Goal: Task Accomplishment & Management: Manage account settings

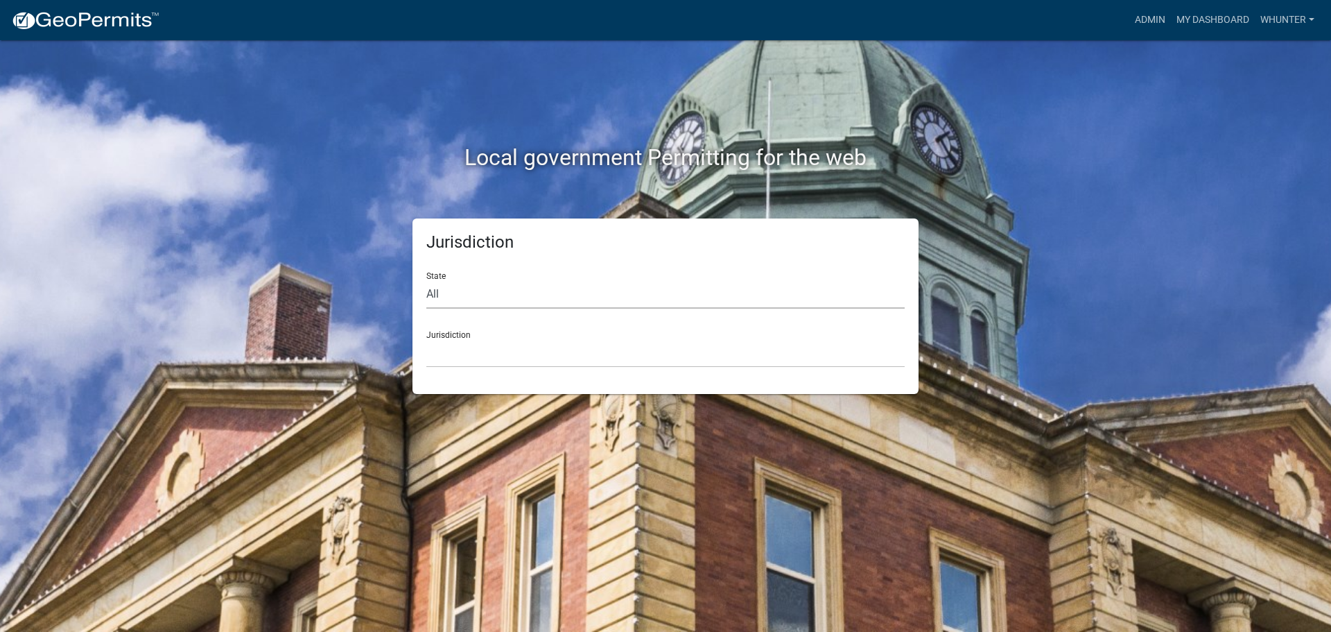
drag, startPoint x: 485, startPoint y: 283, endPoint x: 486, endPoint y: 297, distance: 13.9
click at [486, 285] on select "All Colorado Georgia Indiana Iowa Kansas Minnesota Ohio South Carolina Wisconsin" at bounding box center [665, 294] width 478 height 28
select select "Georgia"
click at [426, 280] on select "All Colorado Georgia Indiana Iowa Kansas Minnesota Ohio South Carolina Wisconsin" at bounding box center [665, 294] width 478 height 28
click at [493, 347] on select "Carroll County, Georgia Cook County, Georgia Crawford County, Georgia Gilmer Co…" at bounding box center [665, 353] width 478 height 28
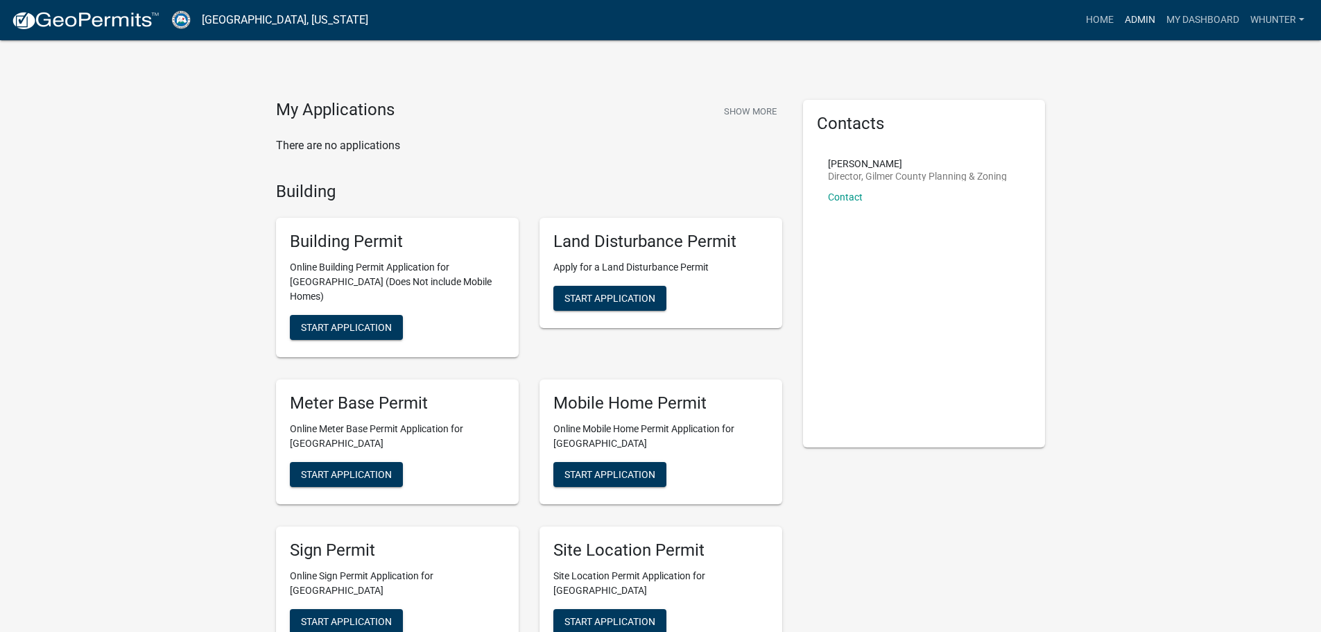
click at [1141, 19] on link "Admin" at bounding box center [1140, 20] width 42 height 26
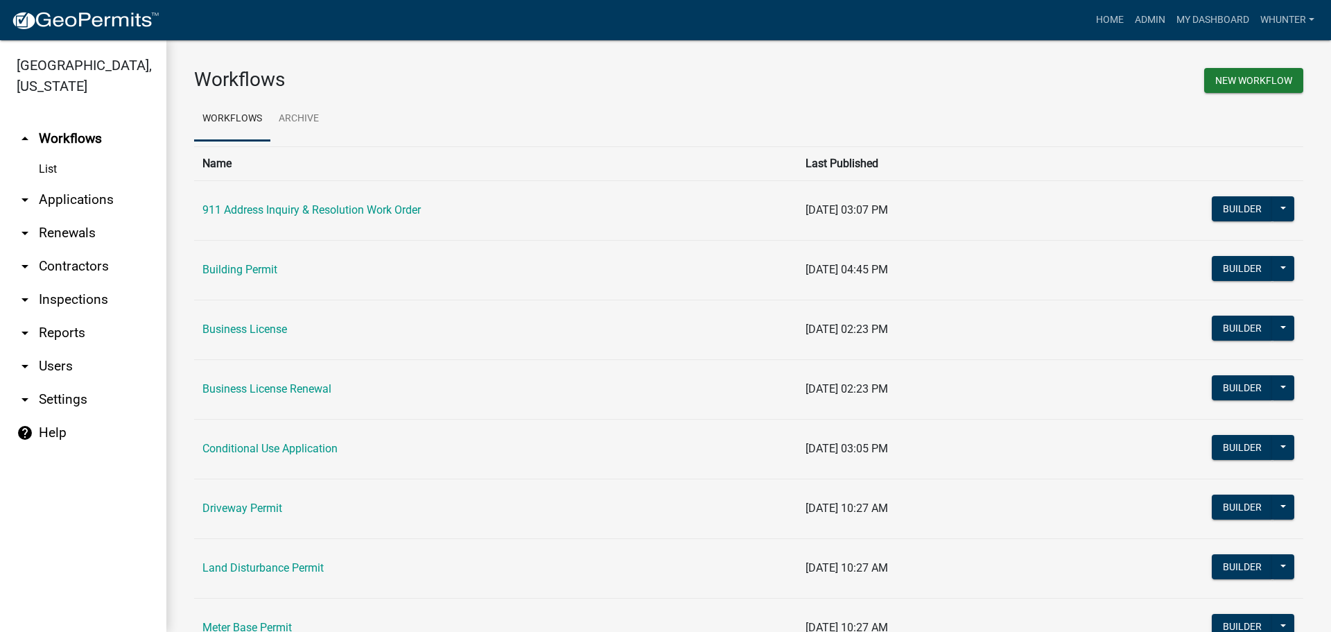
click at [69, 197] on link "arrow_drop_down Applications" at bounding box center [83, 199] width 166 height 33
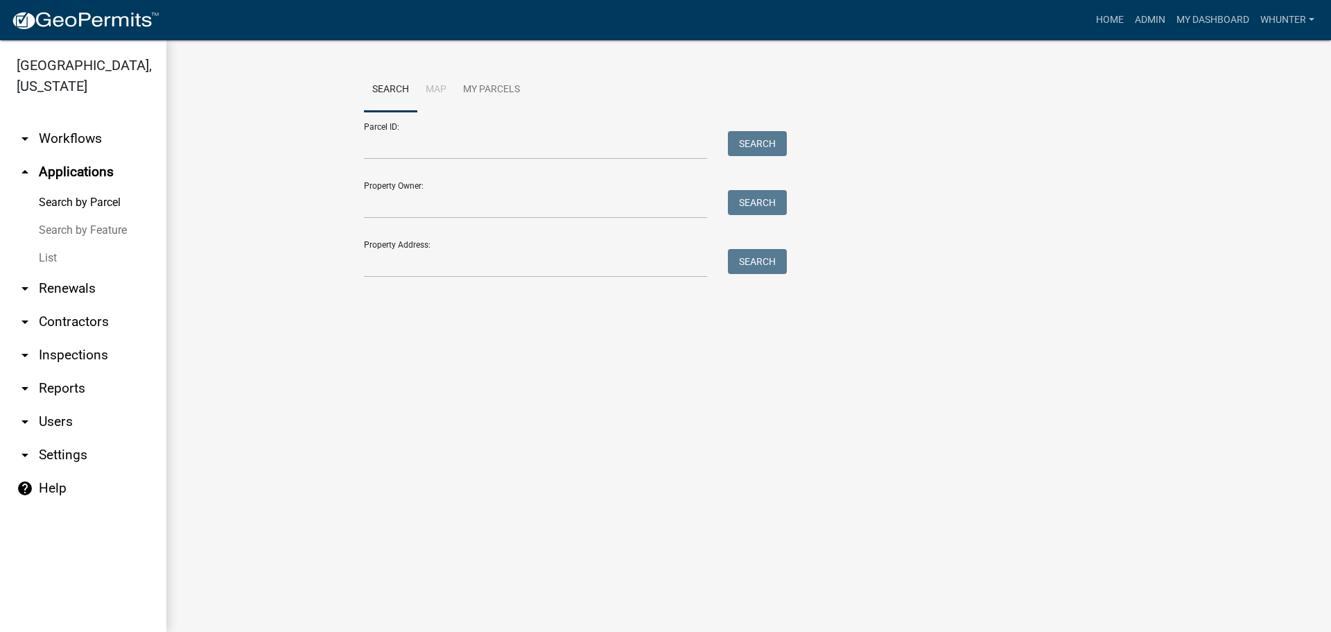
click at [79, 254] on link "List" at bounding box center [83, 258] width 166 height 28
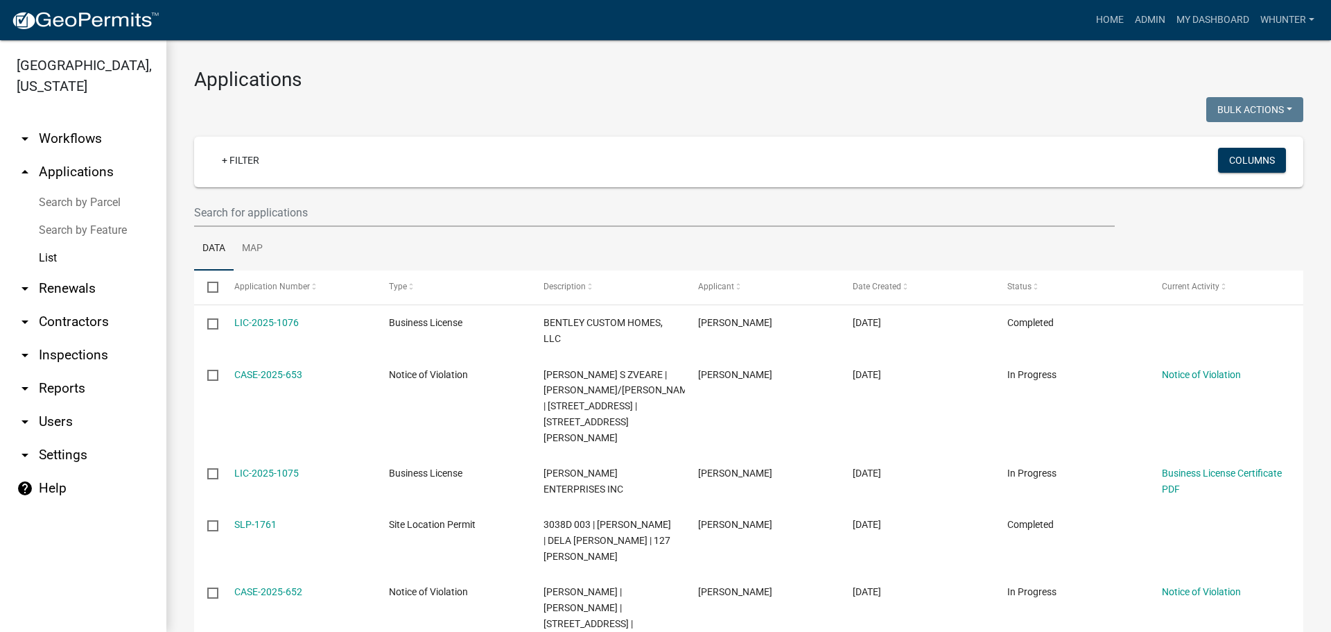
click at [80, 205] on link "Search by Parcel" at bounding box center [83, 203] width 166 height 28
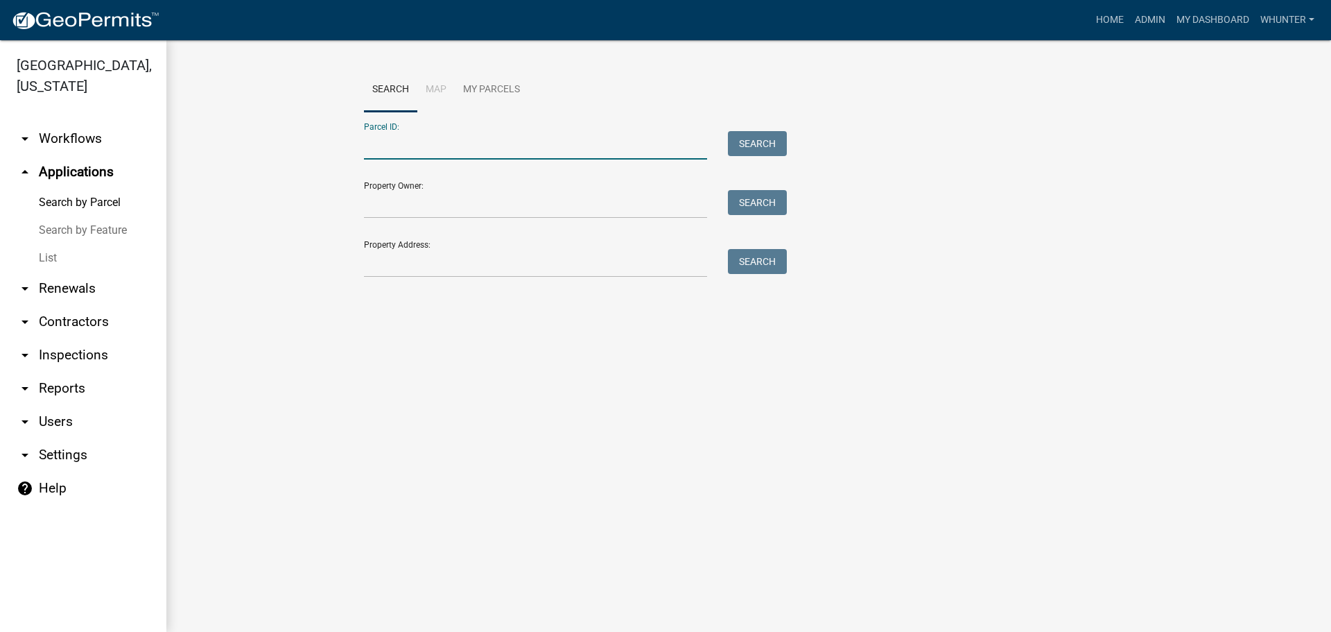
click at [375, 155] on input "Parcel ID:" at bounding box center [535, 145] width 343 height 28
click at [407, 146] on input "31000009" at bounding box center [535, 145] width 343 height 28
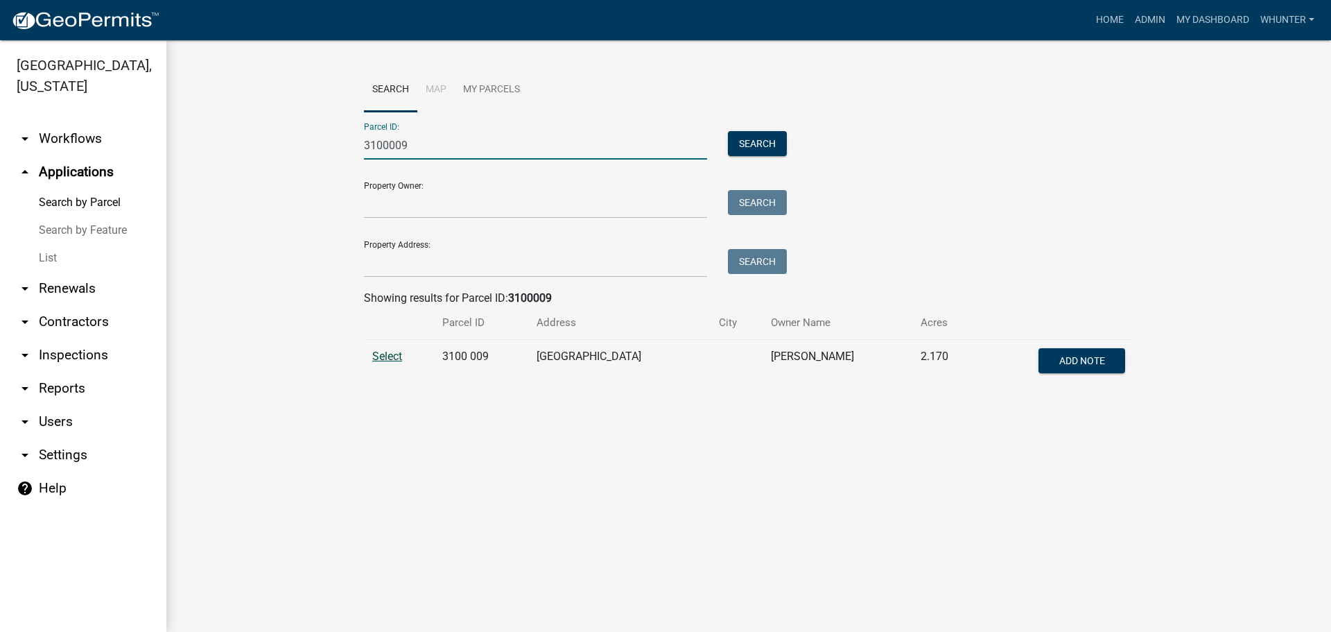
type input "3100009"
click at [392, 357] on span "Select" at bounding box center [387, 355] width 30 height 13
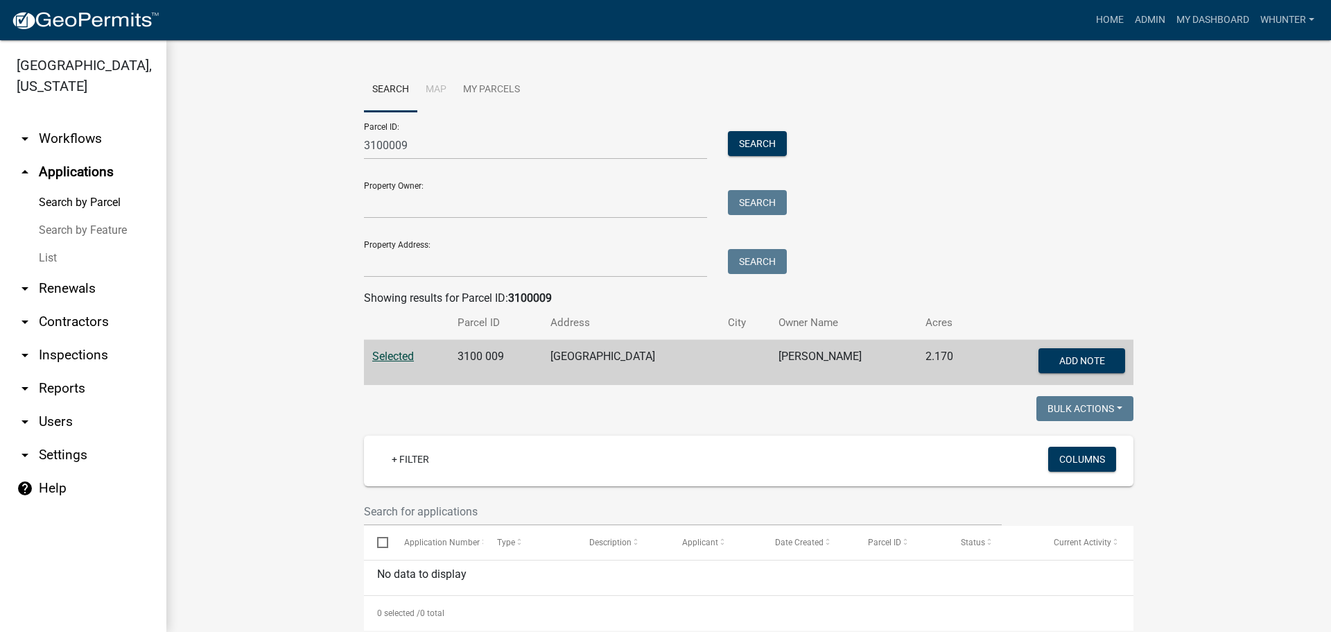
click at [78, 255] on link "List" at bounding box center [83, 258] width 166 height 28
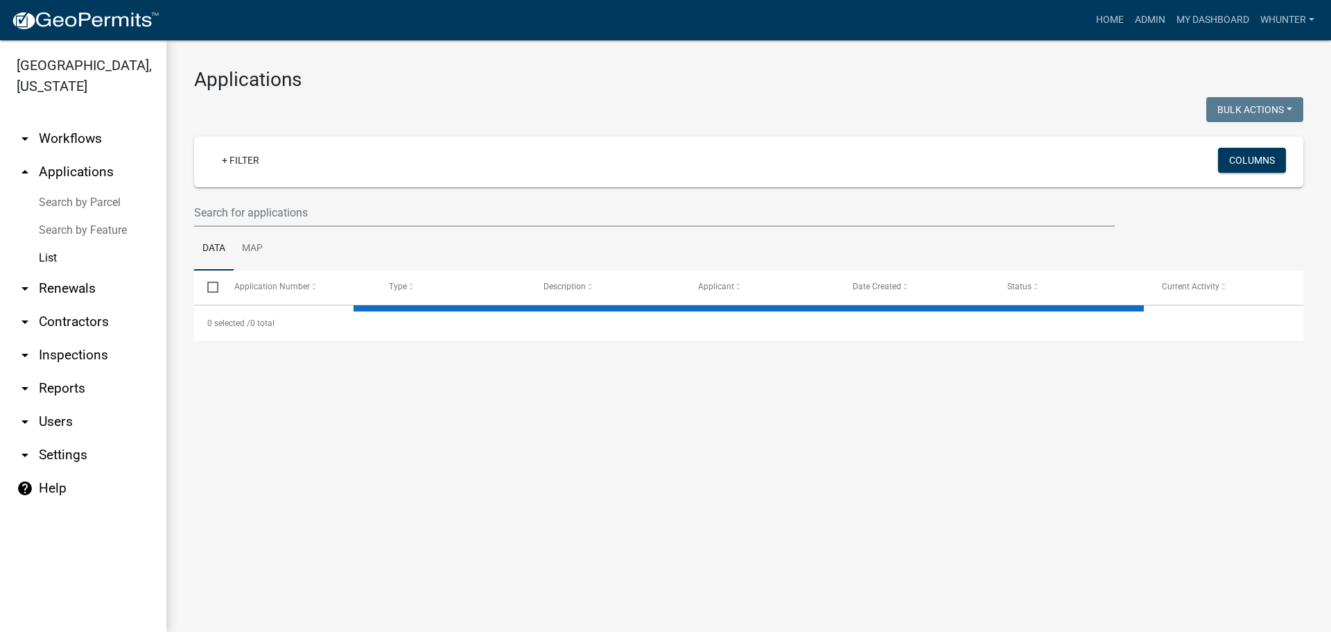
click at [394, 230] on ul "Data Map" at bounding box center [748, 249] width 1109 height 44
click at [392, 220] on input "text" at bounding box center [654, 212] width 921 height 28
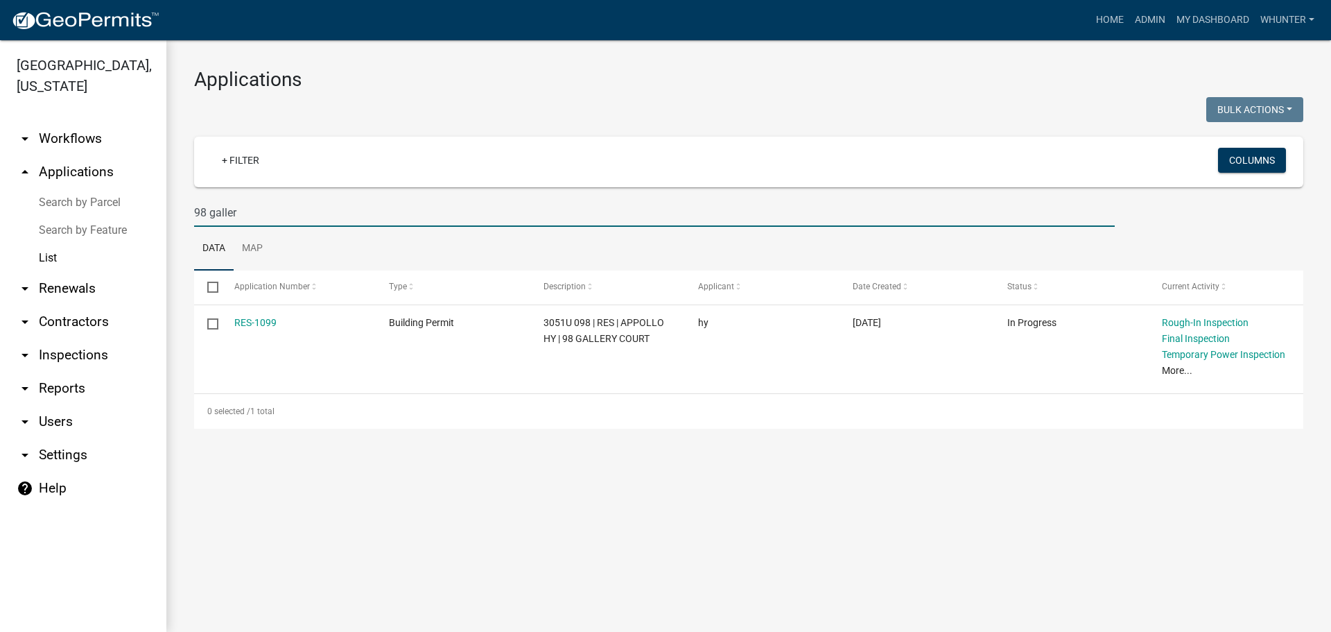
drag, startPoint x: 290, startPoint y: 218, endPoint x: 87, endPoint y: 219, distance: 203.1
click at [135, 219] on div "[GEOGRAPHIC_DATA], [US_STATE] arrow_drop_down Workflows List arrow_drop_up Appl…" at bounding box center [665, 335] width 1331 height 591
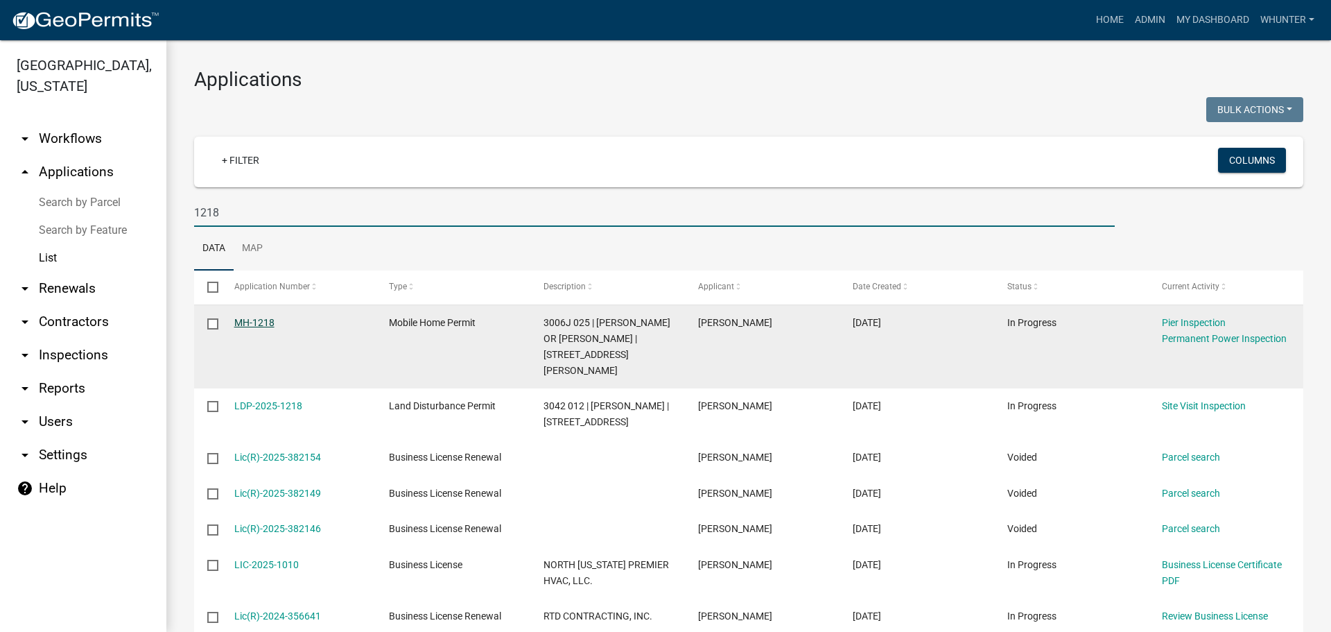
type input "1218"
click at [261, 322] on link "MH-1218" at bounding box center [254, 322] width 40 height 11
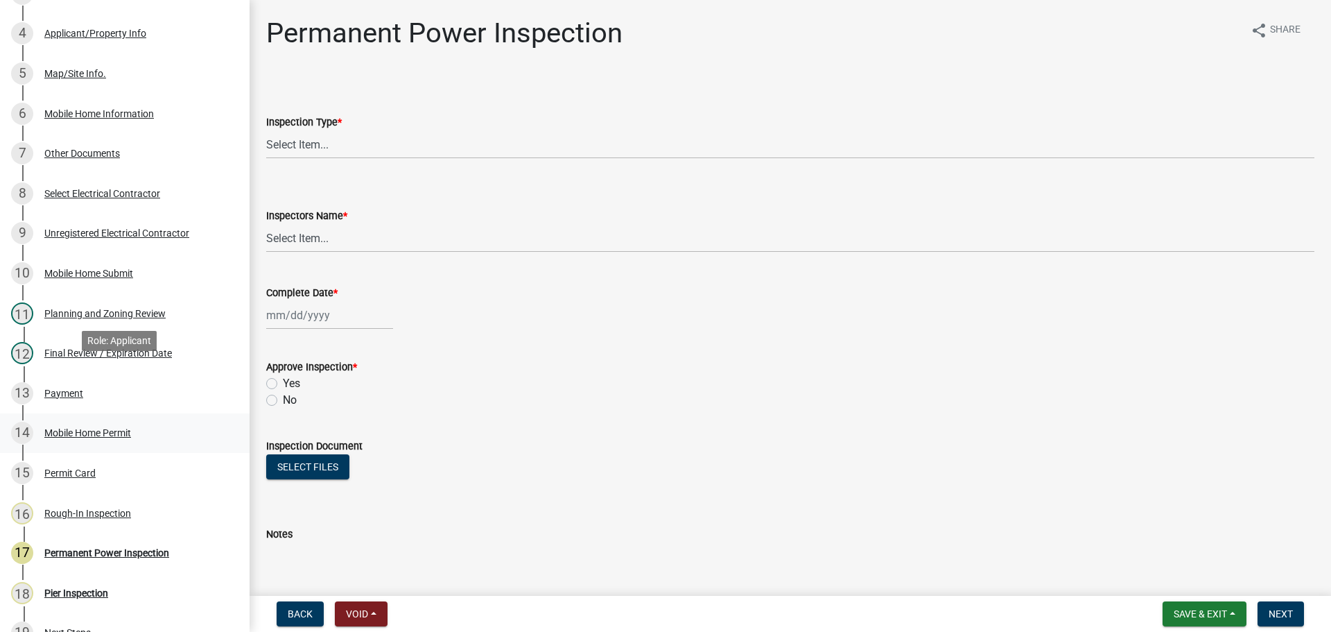
scroll to position [496, 0]
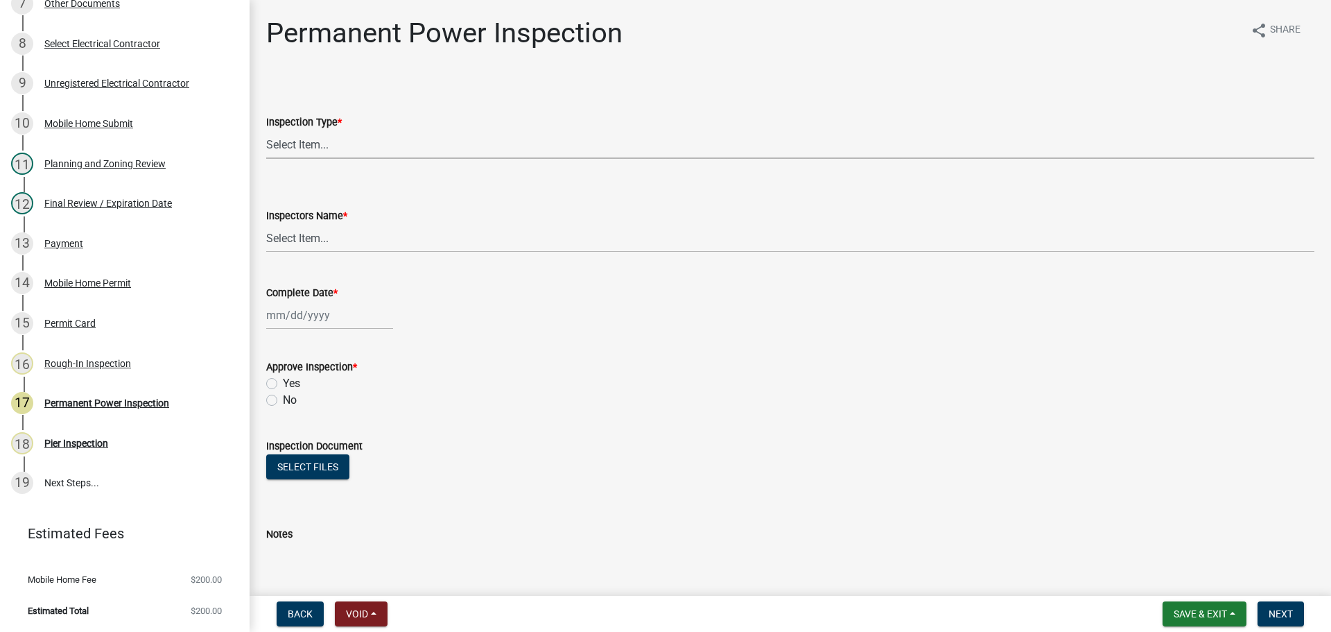
click at [406, 149] on select "Select Item... Permanent Power" at bounding box center [790, 144] width 1048 height 28
click at [266, 130] on select "Select Item... Permanent Power" at bounding box center [790, 144] width 1048 height 28
select select "08dc4791-66c6-4c86-9d3e-afcbe29d4e52"
click at [304, 243] on select "Select Item... [PERSON_NAME] ([PERSON_NAME]) [PERSON_NAME] ([PERSON_NAME]) Engi…" at bounding box center [790, 238] width 1048 height 28
select select "b7f275ba-f507-42fd-b9cd-cd9544451c64"
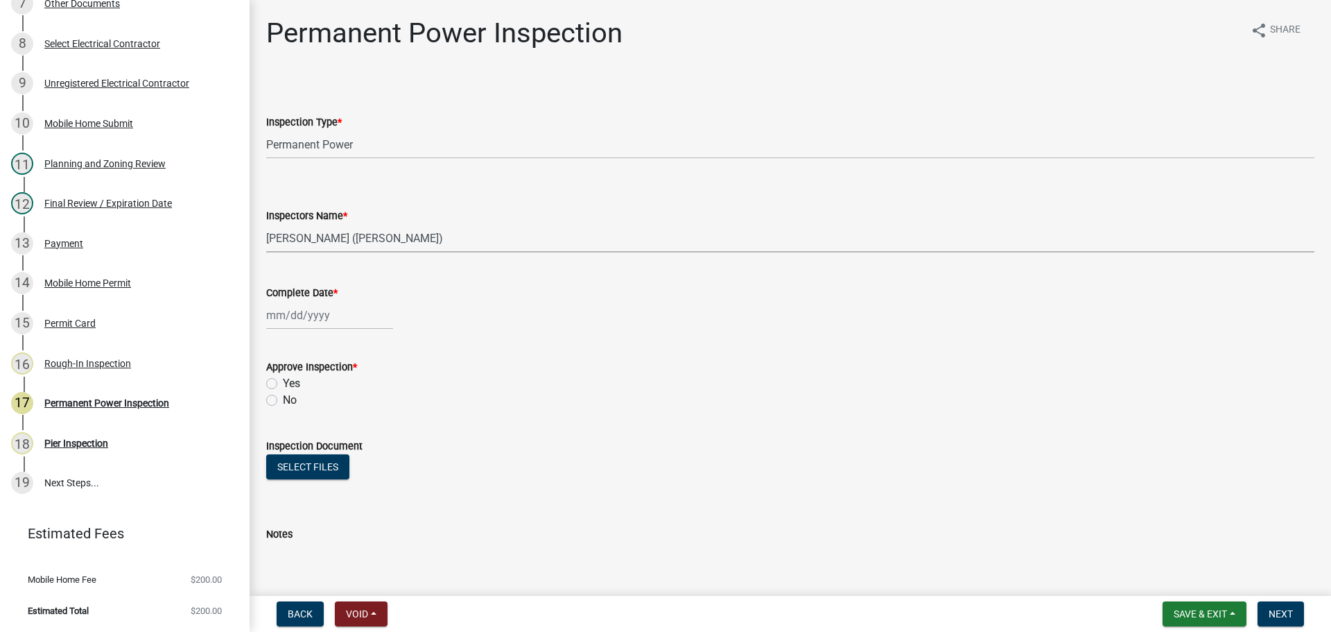
click at [266, 224] on select "Select Item... [PERSON_NAME] ([PERSON_NAME]) [PERSON_NAME] ([PERSON_NAME]) Engi…" at bounding box center [790, 238] width 1048 height 28
click at [300, 322] on div at bounding box center [329, 315] width 127 height 28
select select "9"
select select "2025"
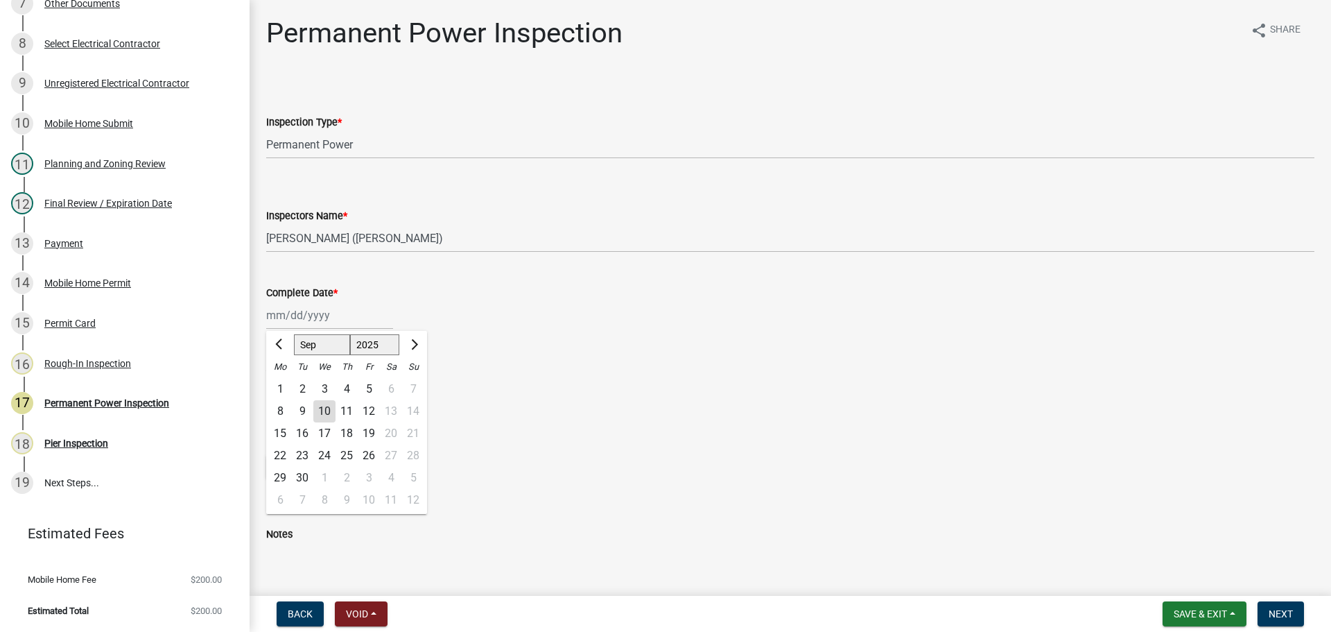
click at [313, 345] on select "Jan Feb Mar Apr May Jun [DATE] Aug Sep Oct Nov Dec" at bounding box center [322, 344] width 56 height 21
select select "8"
click at [294, 334] on select "Jan Feb Mar Apr May Jun [DATE] Aug Sep Oct Nov Dec" at bounding box center [322, 344] width 56 height 21
click at [352, 476] on div "28" at bounding box center [347, 478] width 22 height 22
type input "[DATE]"
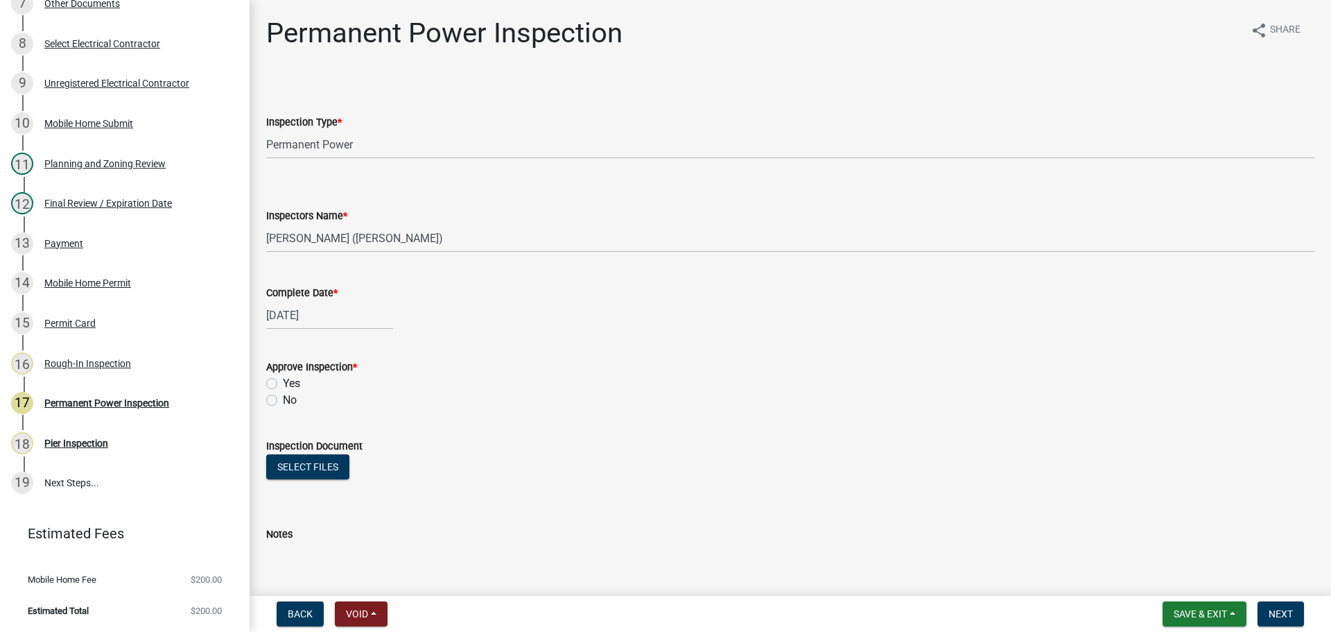
click at [287, 380] on label "Yes" at bounding box center [291, 383] width 17 height 17
click at [287, 380] on input "Yes" at bounding box center [287, 379] width 9 height 9
radio input "true"
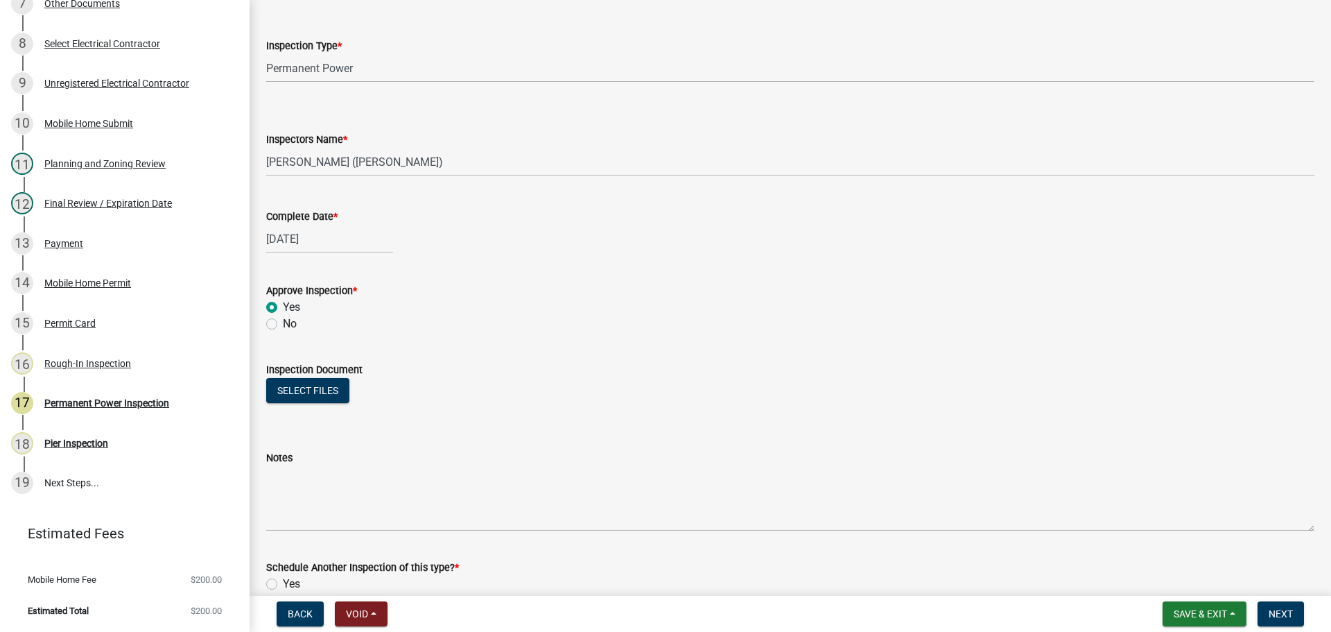
scroll to position [162, 0]
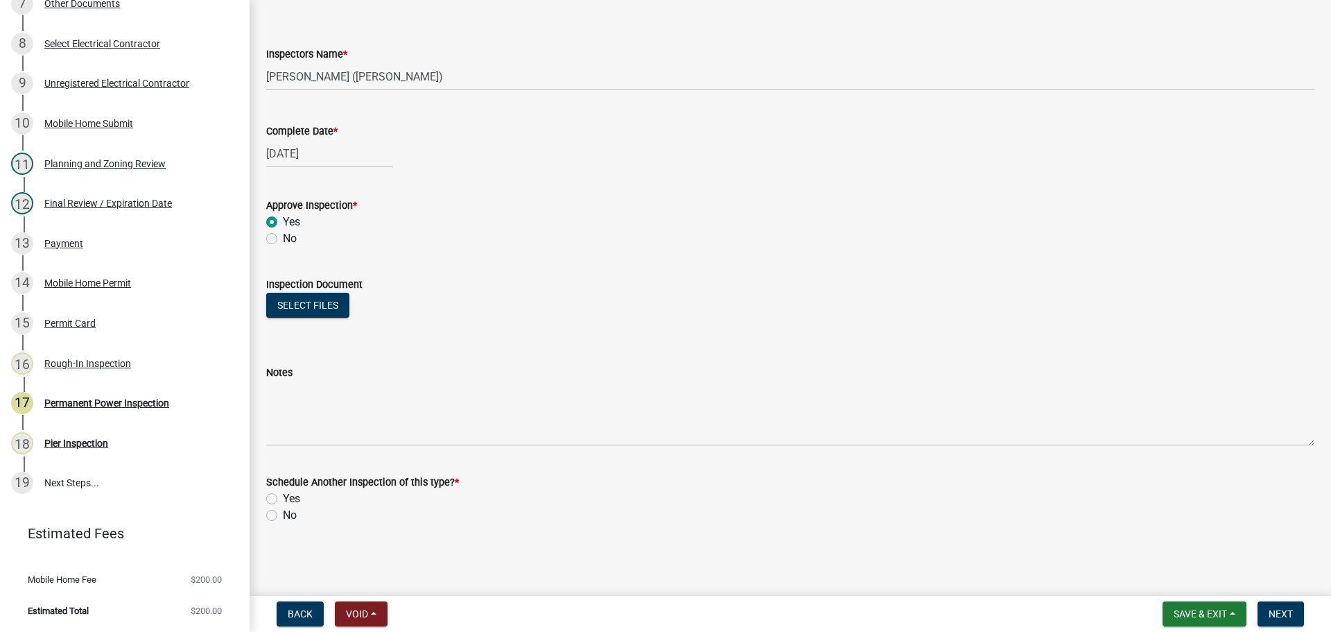
click at [285, 511] on label "No" at bounding box center [290, 515] width 14 height 17
click at [285, 511] on input "No" at bounding box center [287, 511] width 9 height 9
radio input "true"
click at [1274, 625] on button "Next" at bounding box center [1281, 613] width 46 height 25
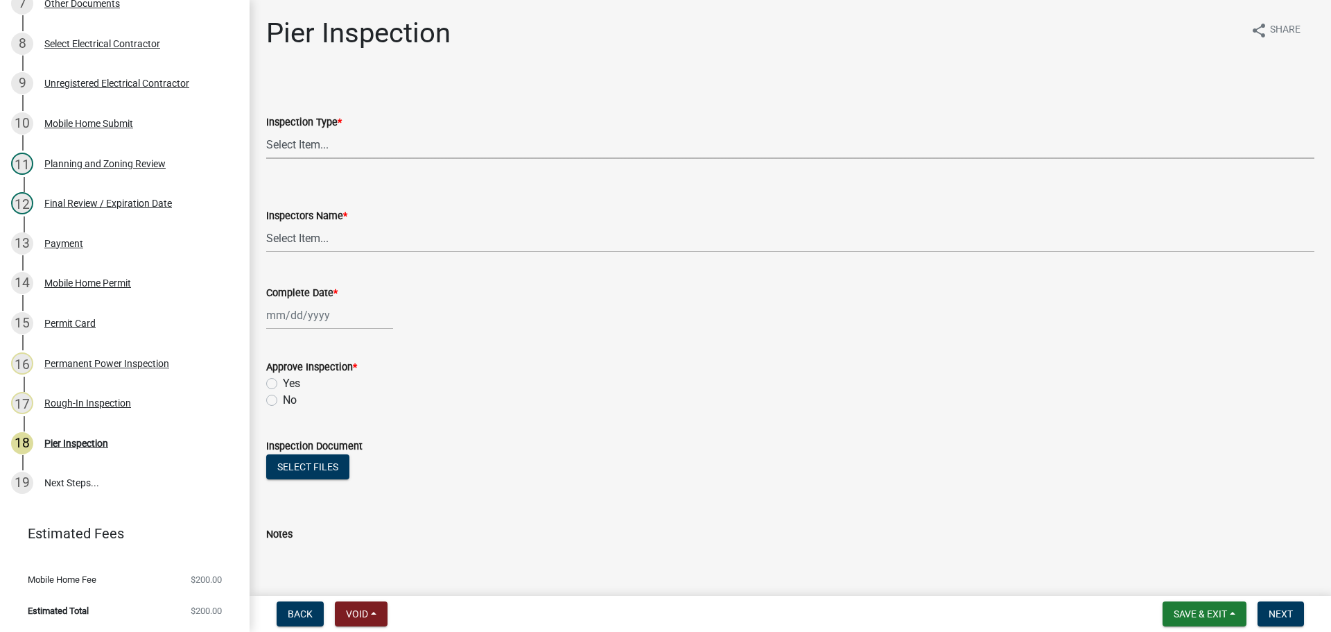
click at [332, 148] on select "Select Item... Pier" at bounding box center [790, 144] width 1048 height 28
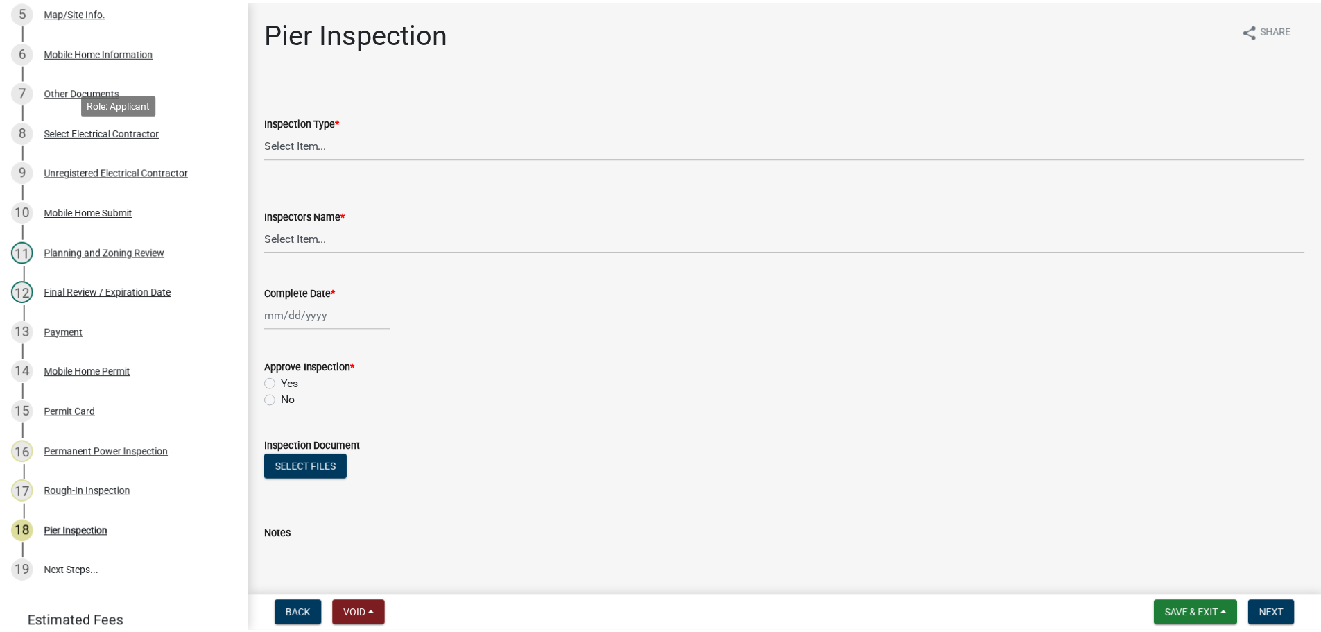
scroll to position [288, 0]
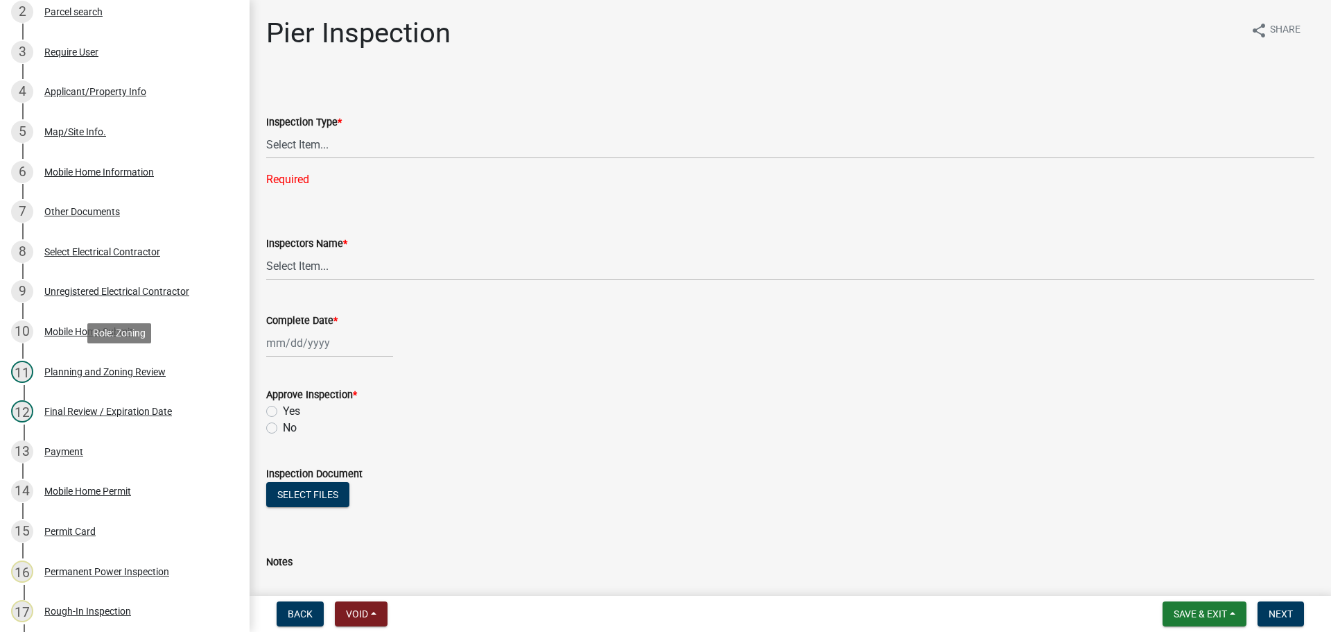
click at [111, 363] on div "11 Planning and Zoning Review" at bounding box center [119, 372] width 216 height 22
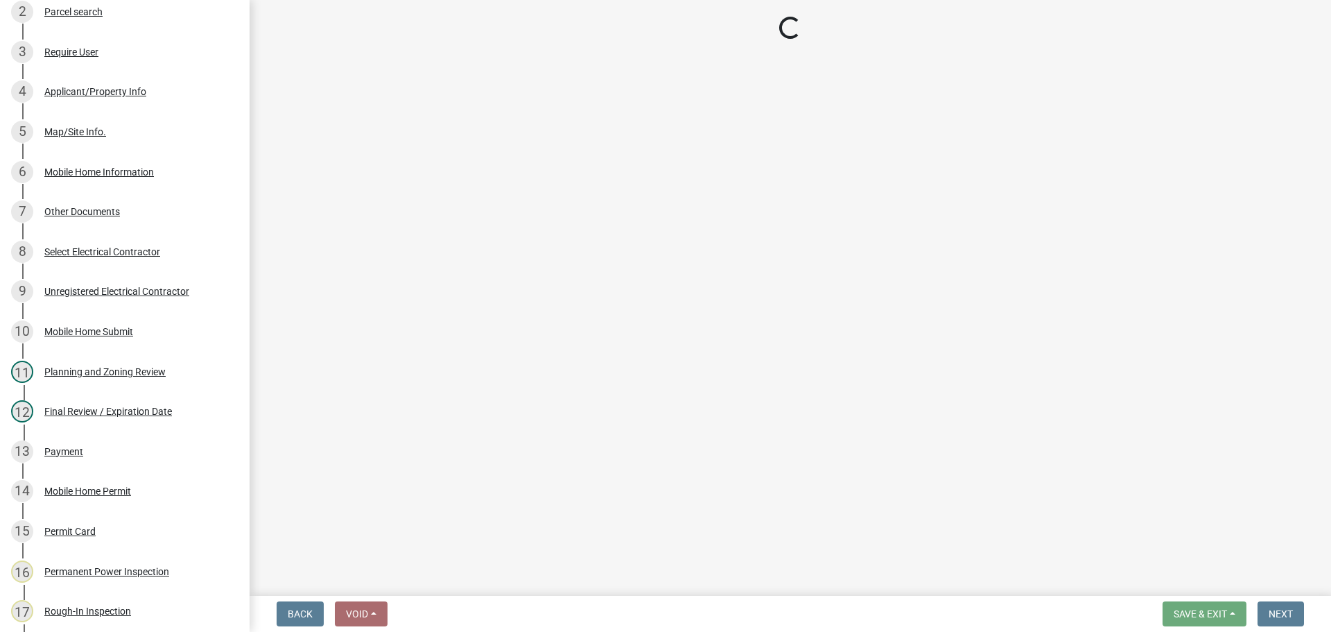
select select "b44f7338-8171-40f4-83dd-b8ba3065c966"
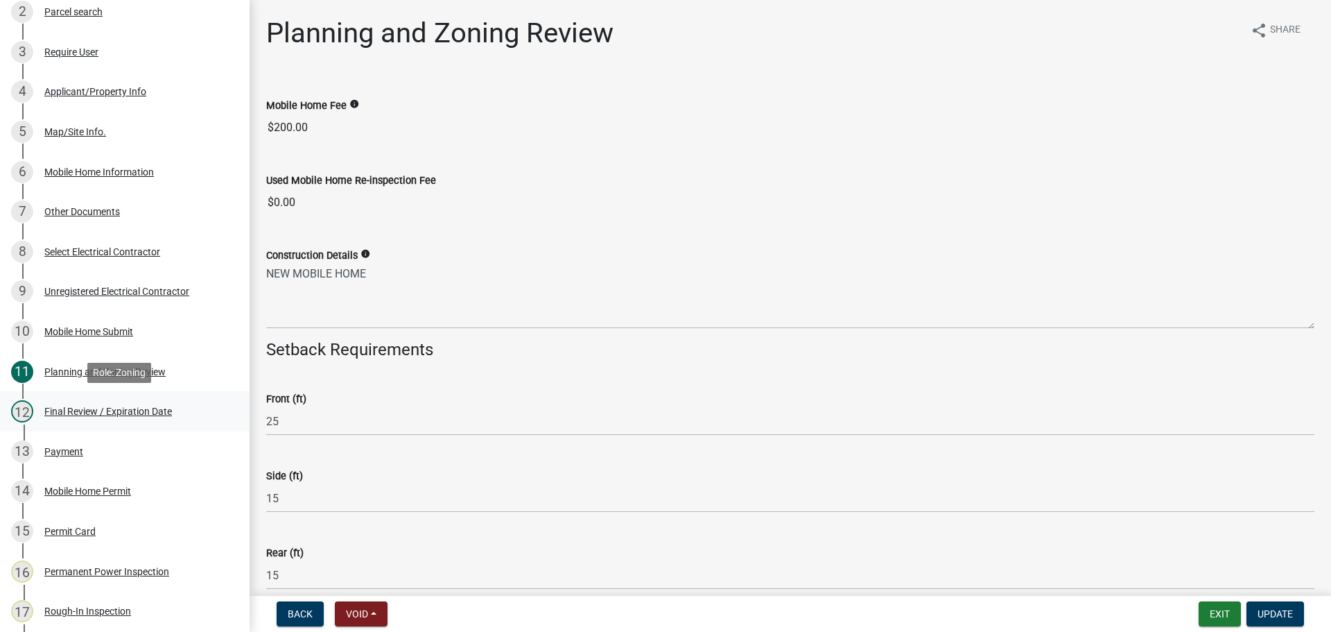
click at [121, 411] on div "Final Review / Expiration Date" at bounding box center [108, 411] width 128 height 10
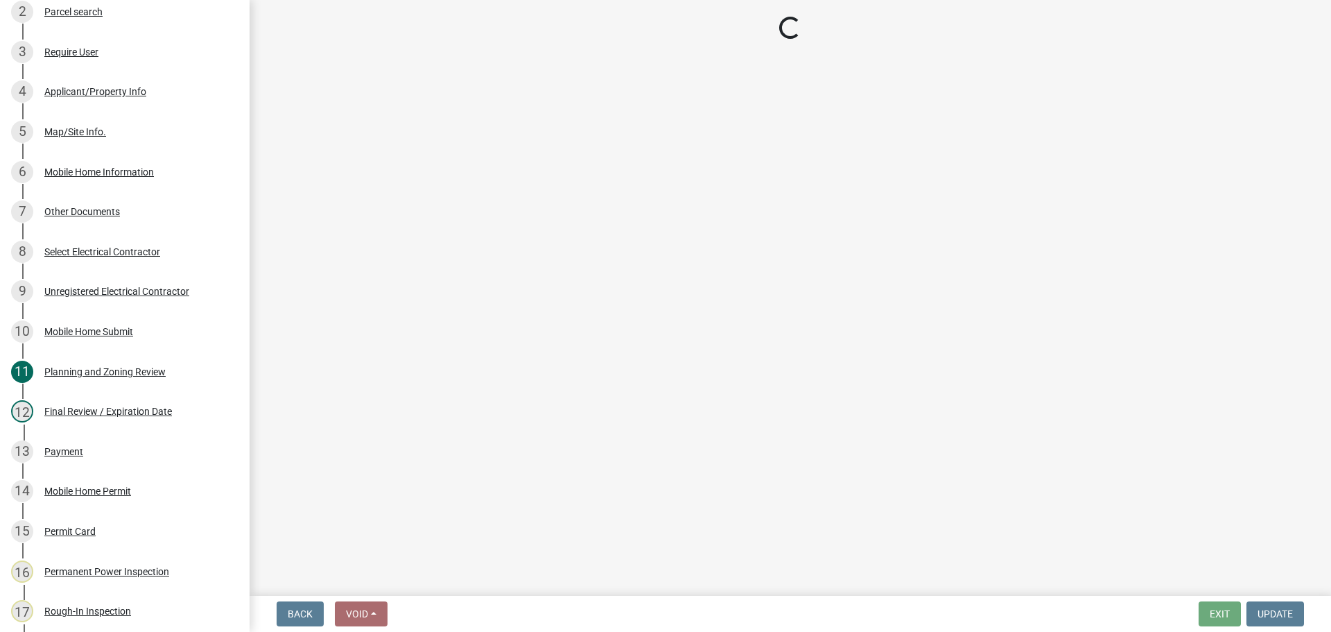
select select "b44f7338-8171-40f4-83dd-b8ba3065c966"
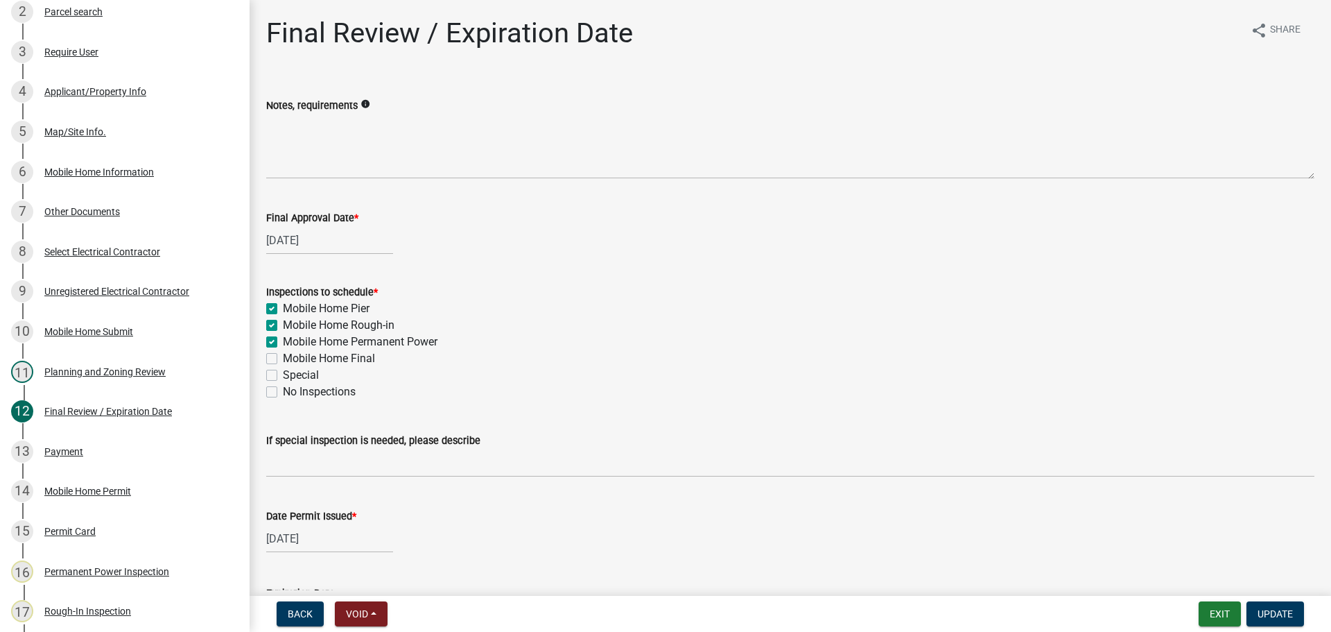
click at [278, 309] on div "Mobile Home Pier" at bounding box center [790, 308] width 1048 height 17
click at [352, 303] on label "Mobile Home Pier" at bounding box center [326, 308] width 87 height 17
click at [292, 303] on input "Mobile Home Pier" at bounding box center [287, 304] width 9 height 9
checkbox input "false"
checkbox input "true"
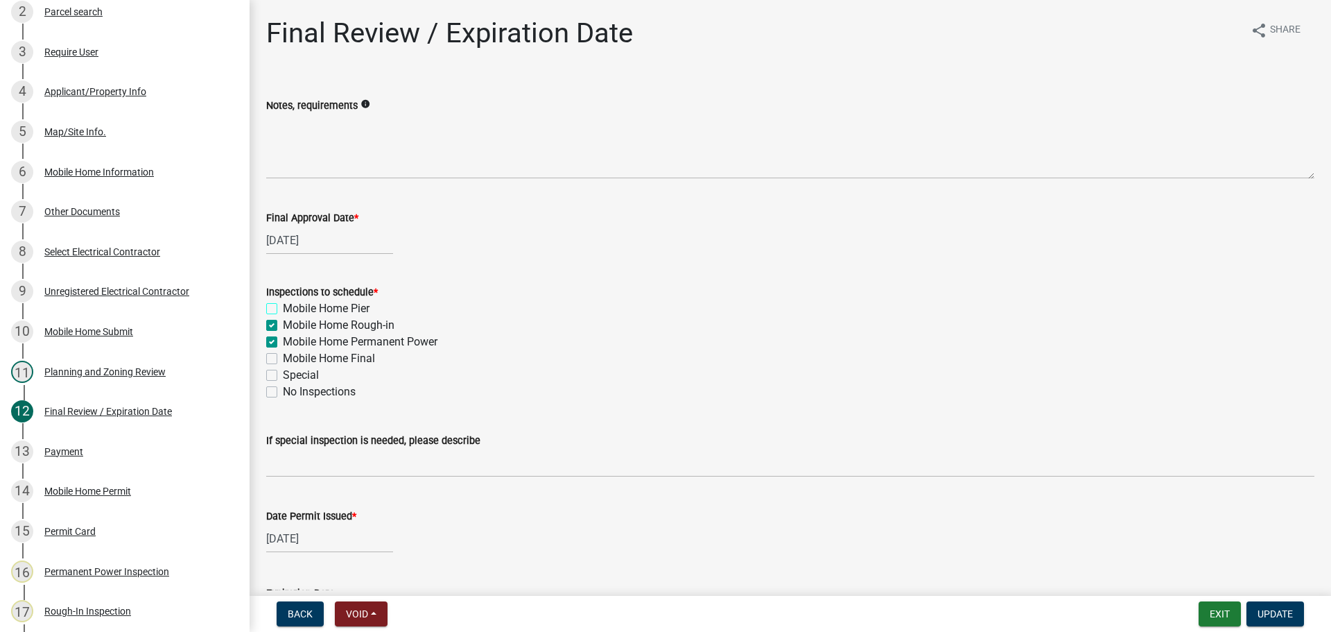
checkbox input "true"
checkbox input "false"
click at [1283, 616] on span "Update" at bounding box center [1275, 613] width 35 height 11
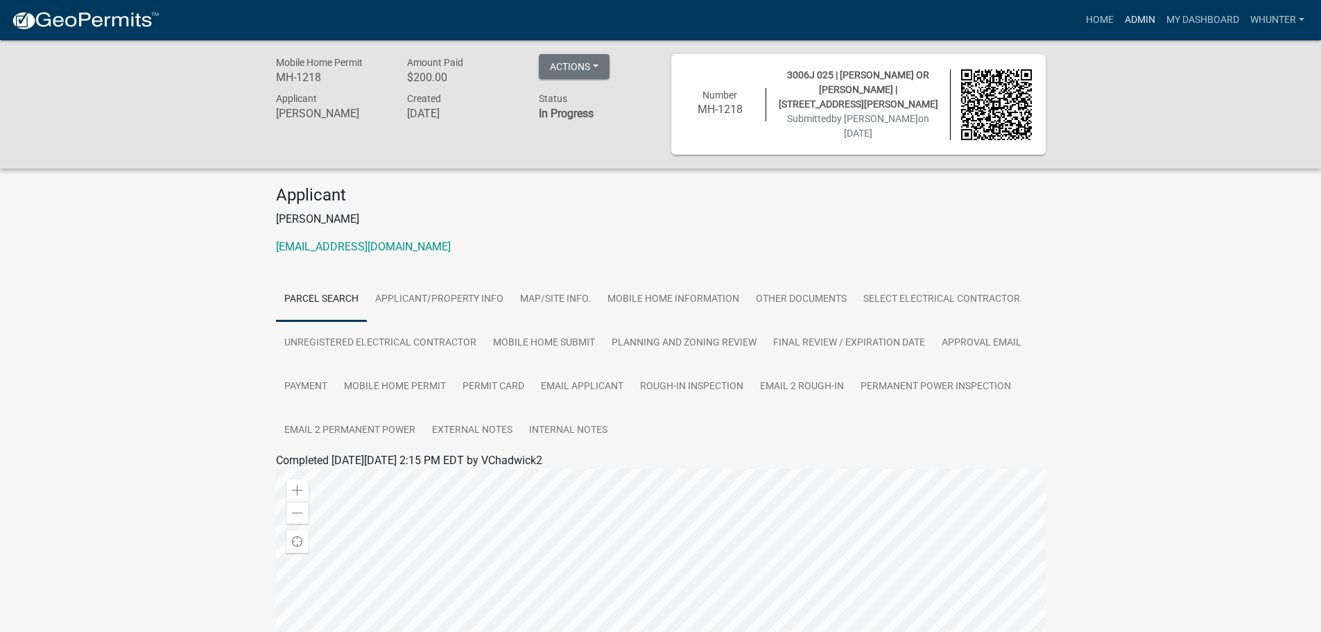
click at [1156, 12] on link "Admin" at bounding box center [1140, 20] width 42 height 26
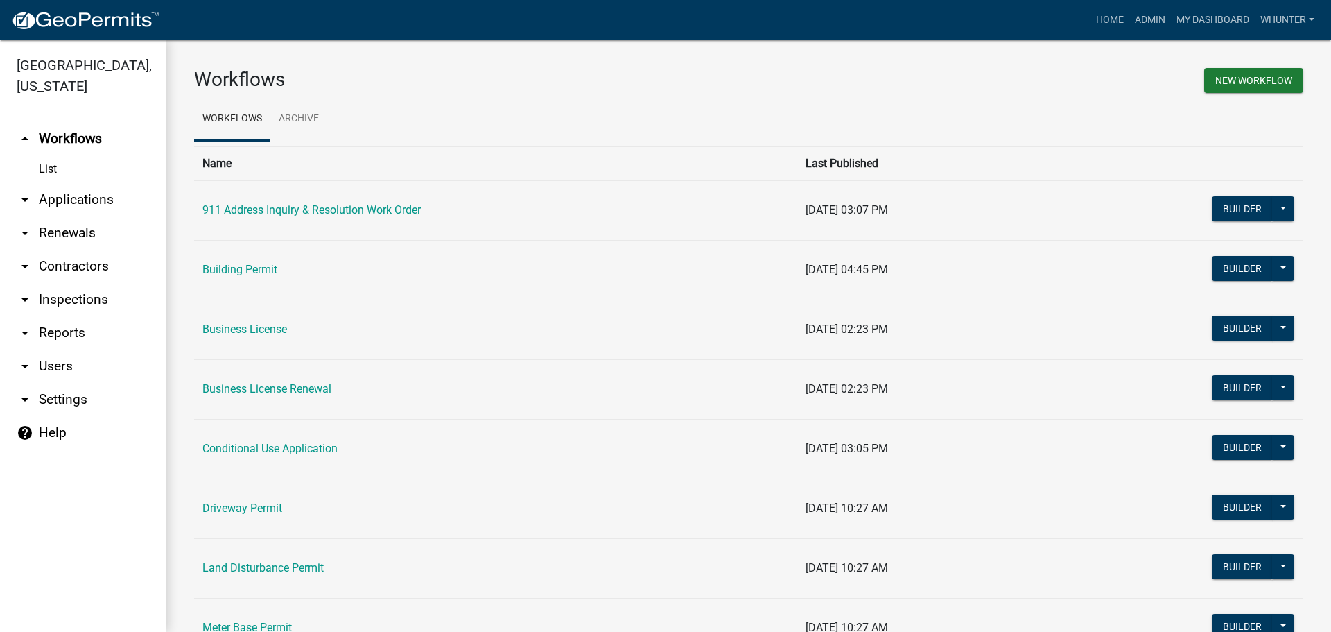
click at [107, 196] on link "arrow_drop_down Applications" at bounding box center [83, 199] width 166 height 33
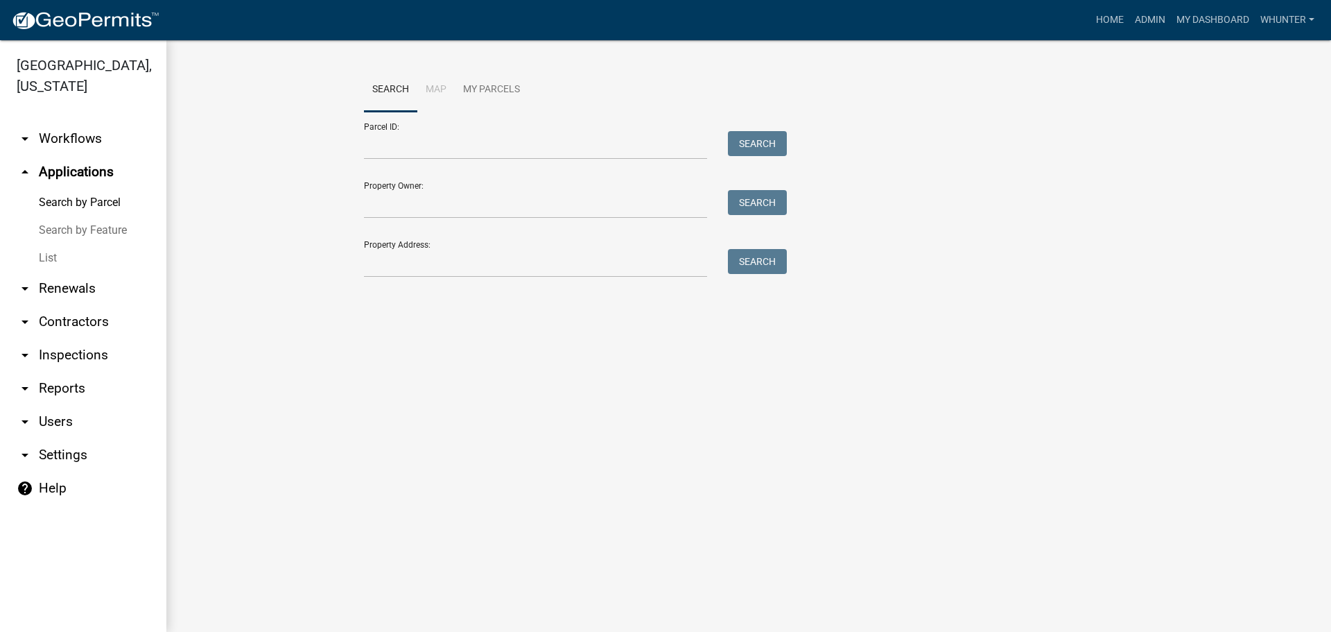
click at [101, 261] on link "List" at bounding box center [83, 258] width 166 height 28
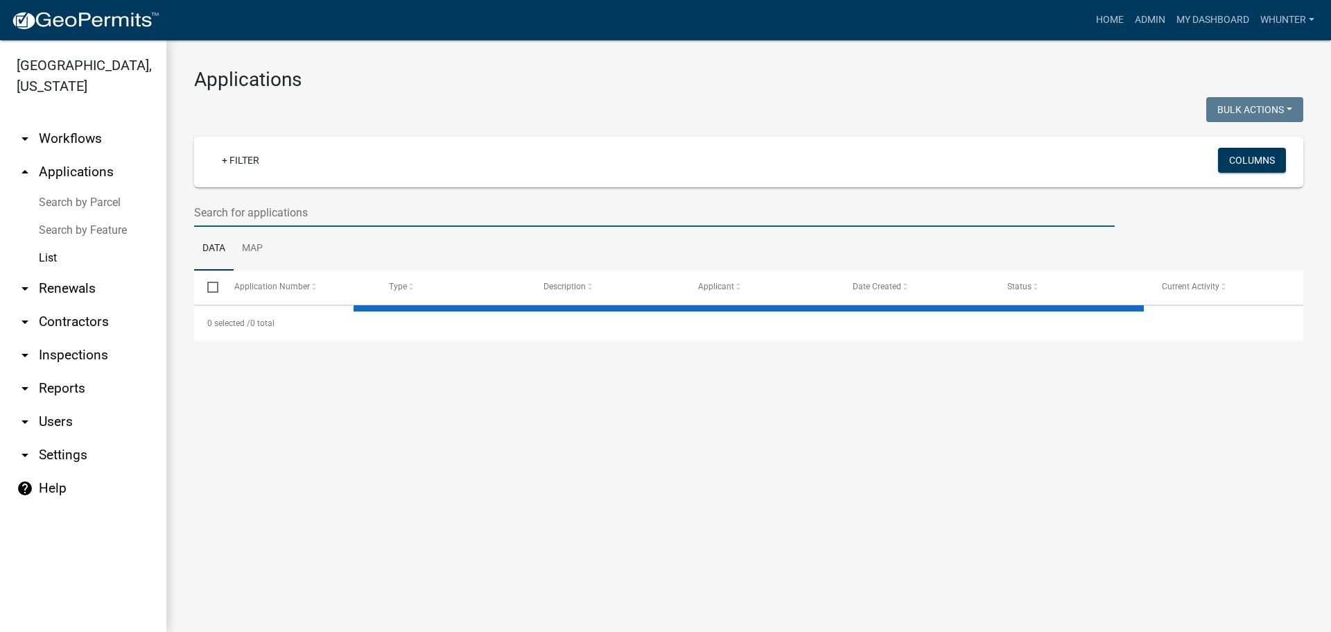
click at [333, 221] on input "text" at bounding box center [654, 212] width 921 height 28
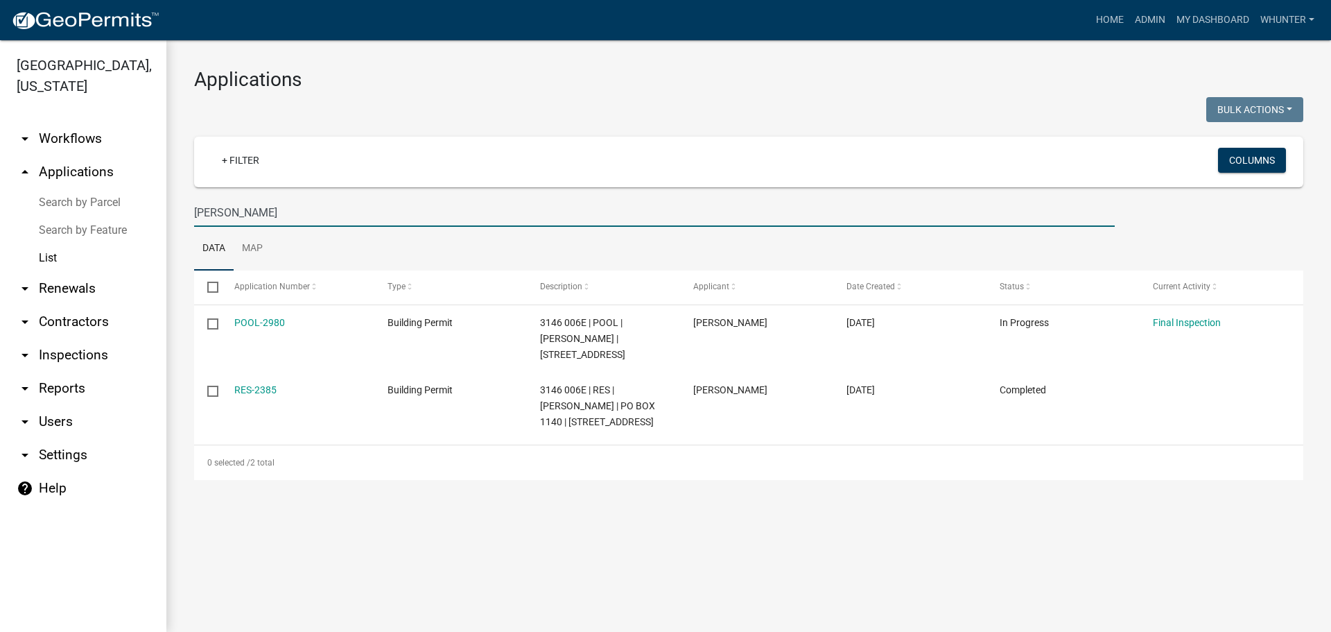
type input "[PERSON_NAME]"
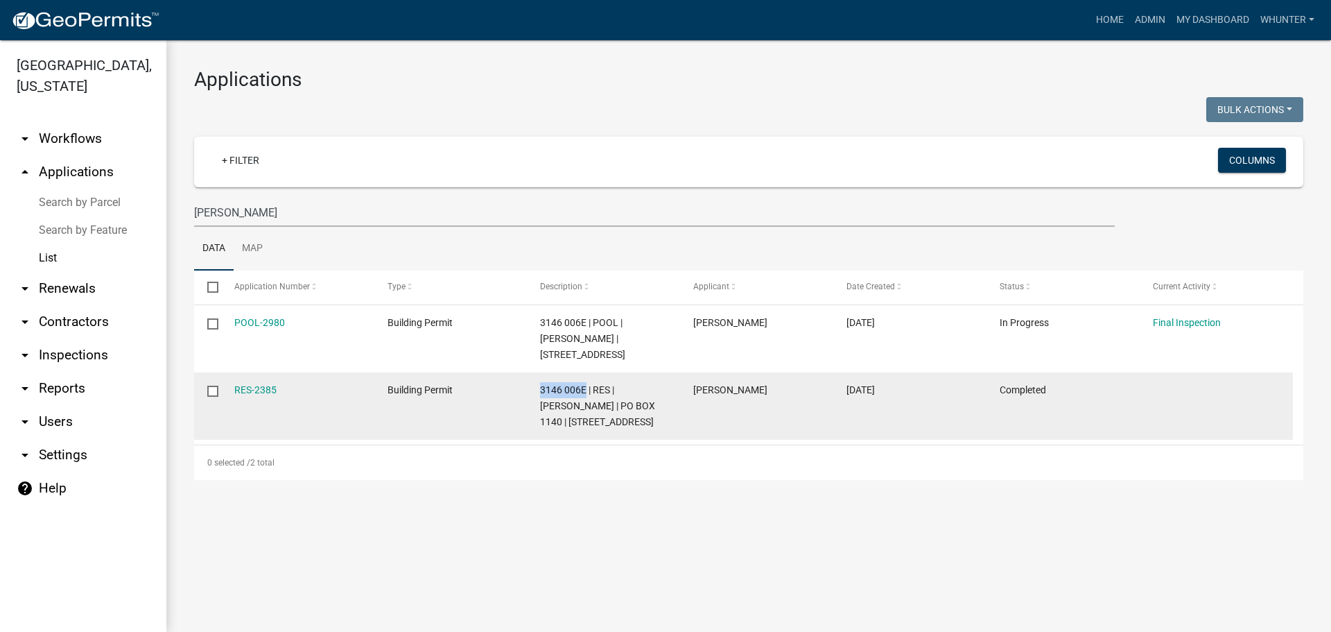
drag, startPoint x: 584, startPoint y: 392, endPoint x: 541, endPoint y: 390, distance: 43.7
click at [541, 390] on span "3146 006E | RES | [PERSON_NAME] | PO BOX 1140 | [STREET_ADDRESS]" at bounding box center [597, 405] width 115 height 43
copy span "3146 006E"
click at [269, 398] on div "RES-2385" at bounding box center [297, 390] width 127 height 16
click at [266, 392] on link "RES-2385" at bounding box center [255, 389] width 42 height 11
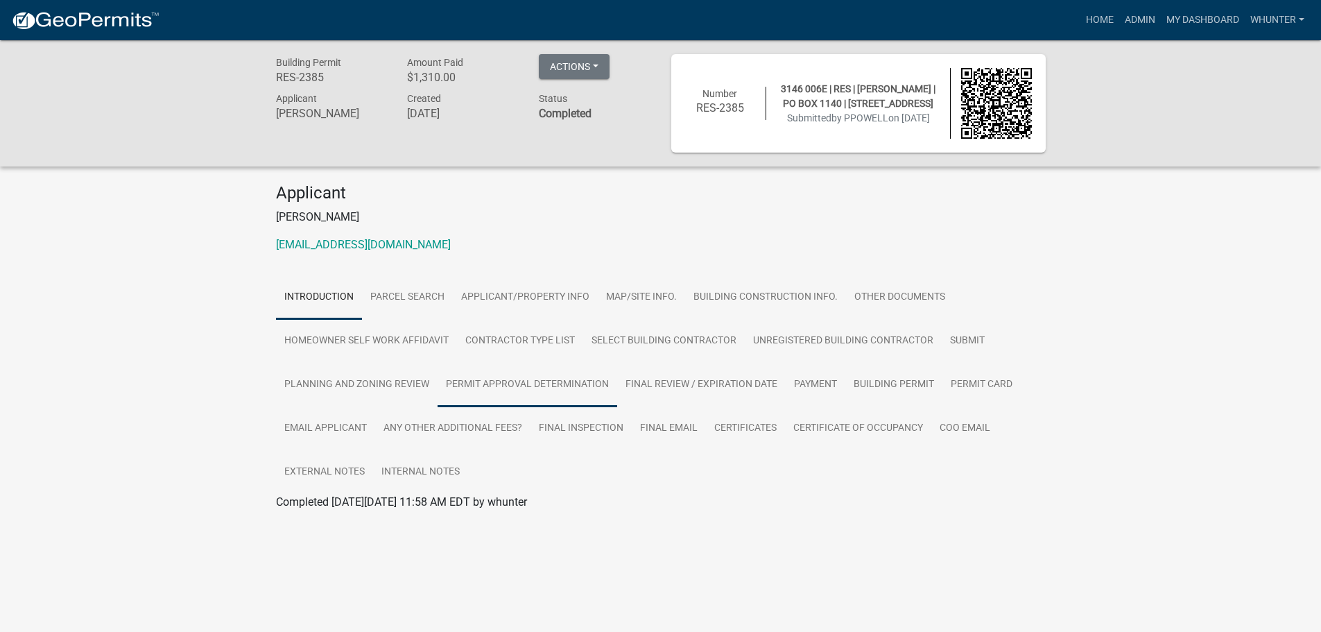
click at [501, 392] on link "Permit Approval Determination" at bounding box center [527, 385] width 180 height 44
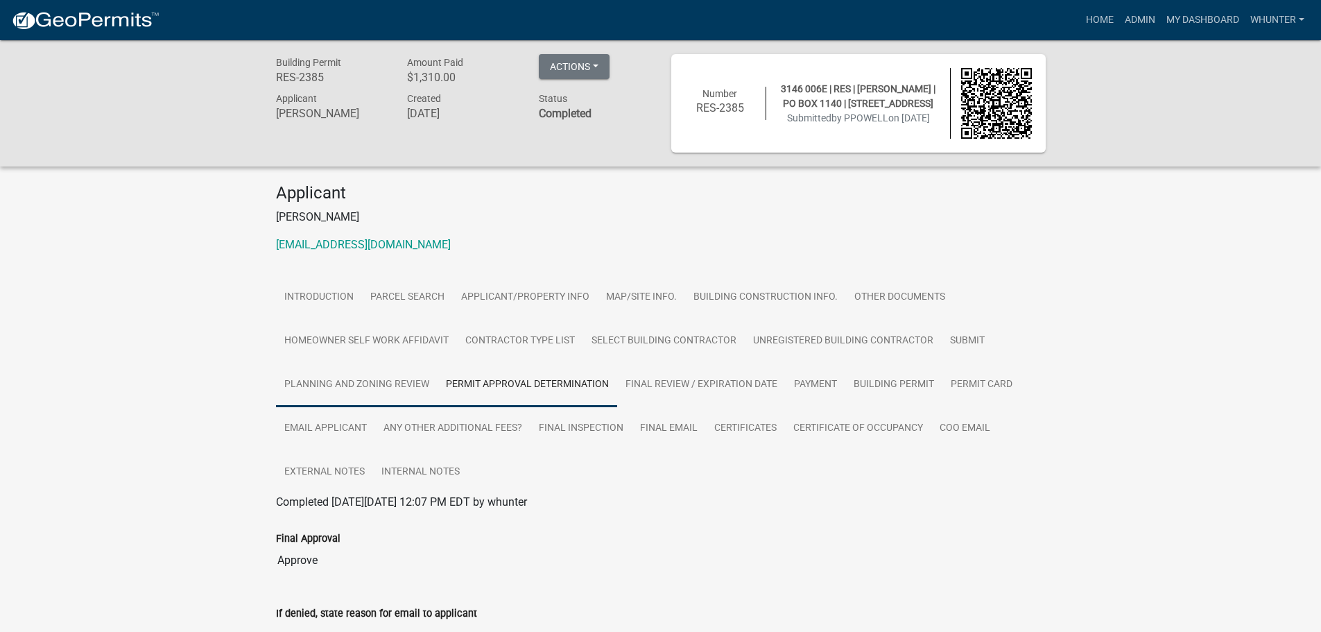
click at [410, 401] on link "Planning and Zoning Review" at bounding box center [357, 385] width 162 height 44
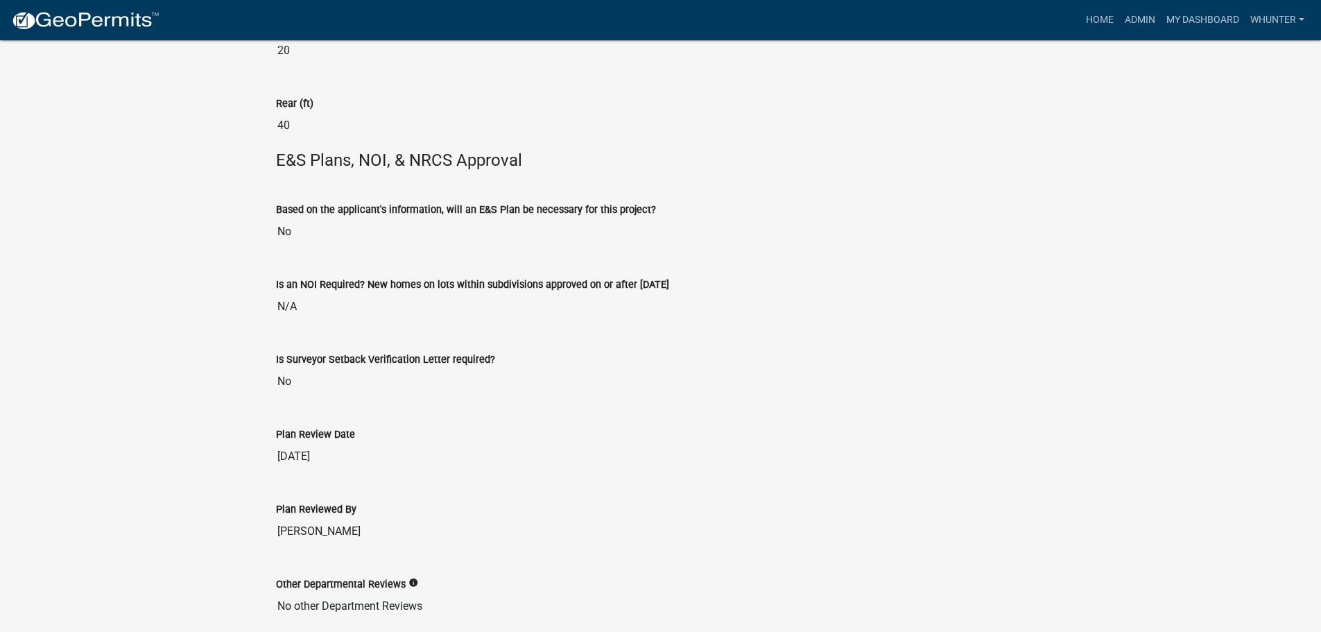
scroll to position [3223, 0]
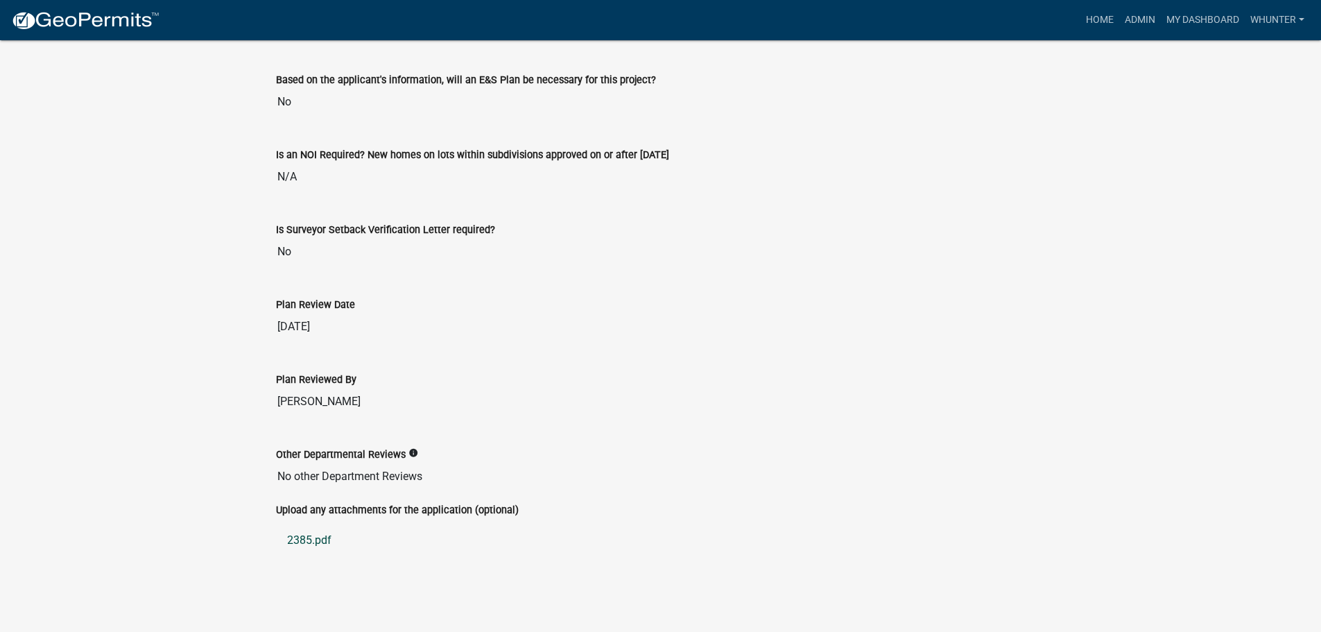
click at [313, 545] on link "2385.pdf" at bounding box center [661, 539] width 770 height 33
click at [1103, 28] on link "Home" at bounding box center [1099, 20] width 39 height 26
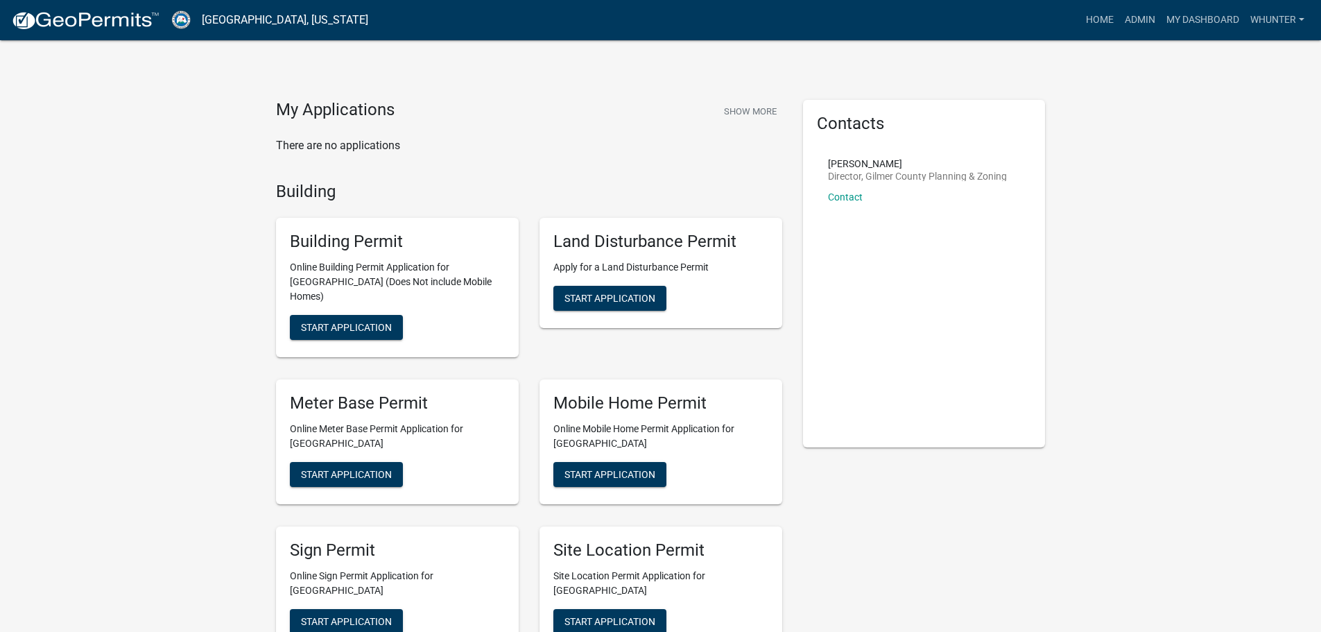
drag, startPoint x: 1147, startPoint y: 20, endPoint x: 1138, endPoint y: 20, distance: 9.0
click at [1147, 20] on link "Admin" at bounding box center [1140, 20] width 42 height 26
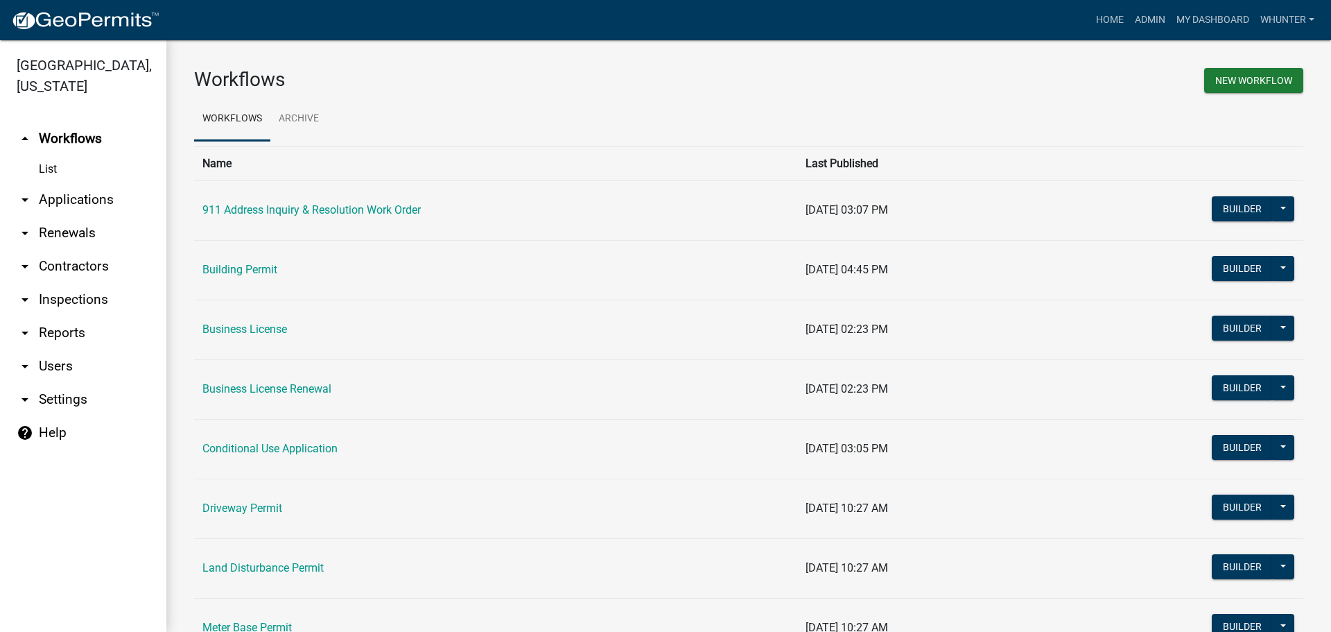
click at [66, 208] on link "arrow_drop_down Applications" at bounding box center [83, 199] width 166 height 33
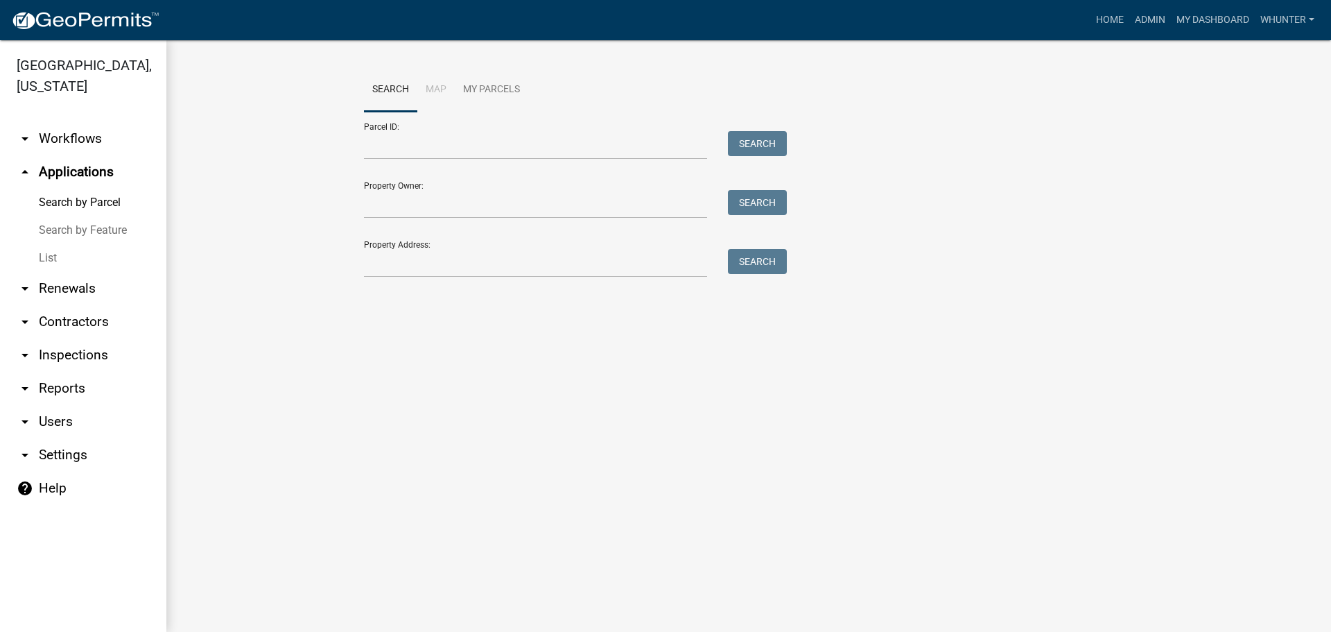
click at [60, 254] on link "List" at bounding box center [83, 258] width 166 height 28
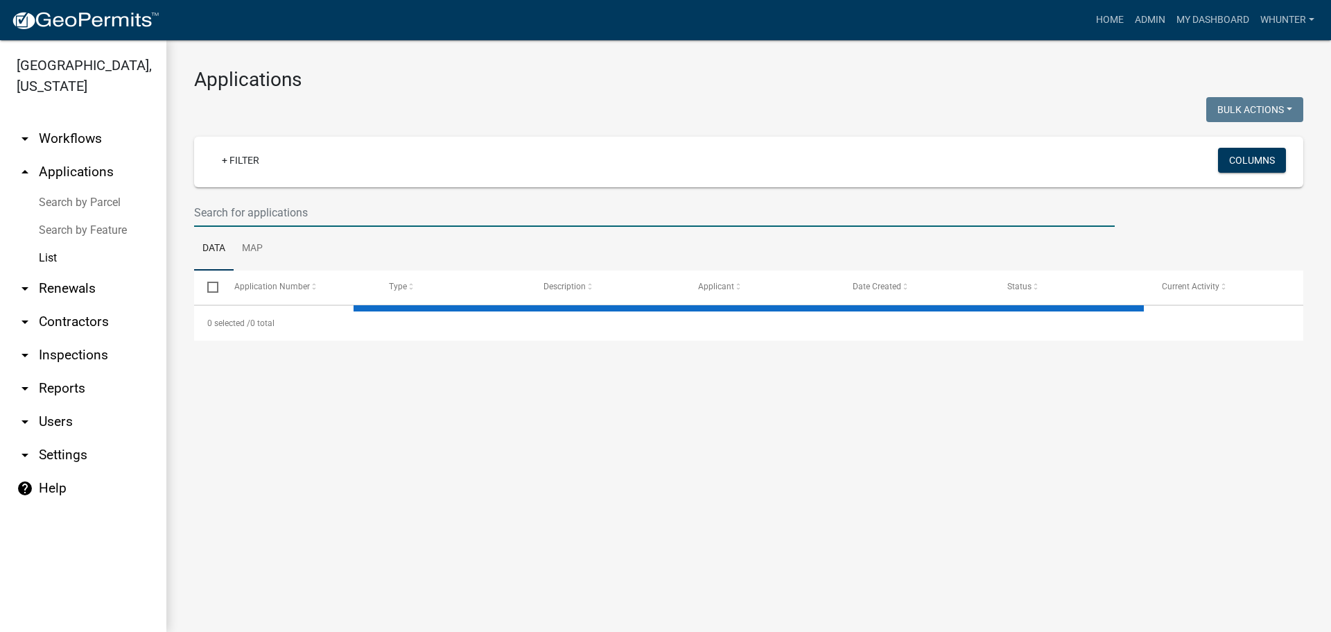
click at [318, 218] on input "text" at bounding box center [654, 212] width 921 height 28
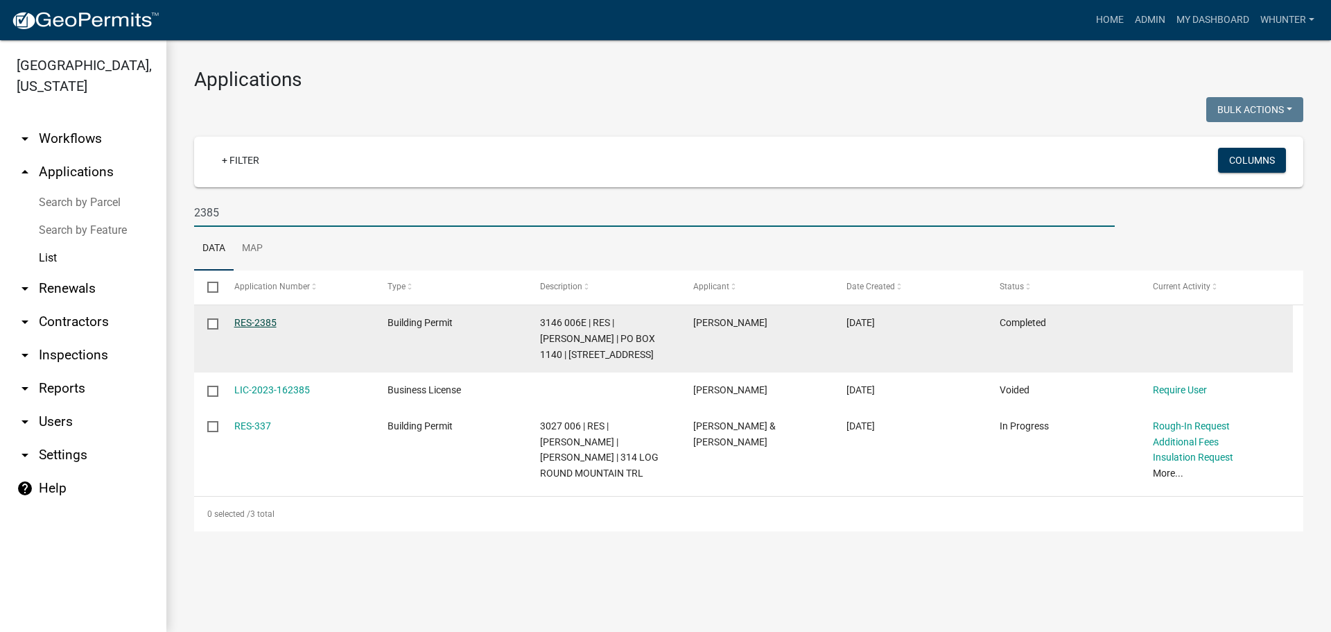
type input "2385"
click at [252, 327] on link "RES-2385" at bounding box center [255, 322] width 42 height 11
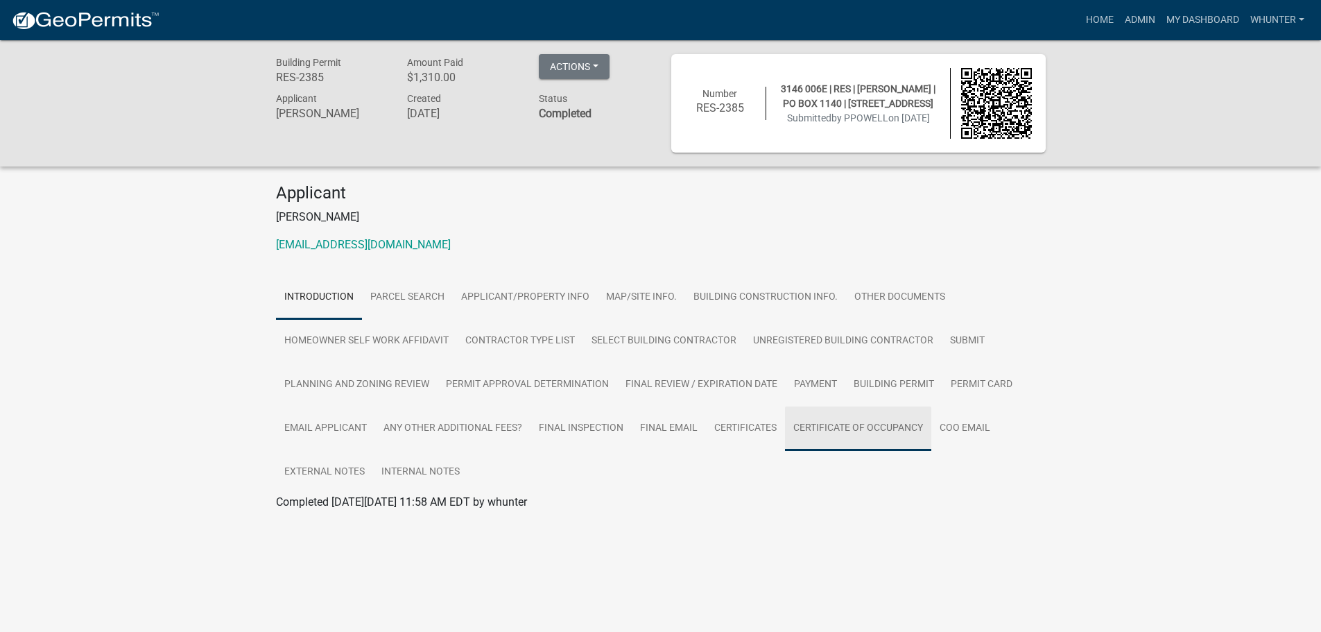
click at [834, 422] on link "Certificate of Occupancy" at bounding box center [858, 428] width 146 height 44
click at [381, 516] on link "Certificate of Occupancy" at bounding box center [336, 518] width 120 height 13
click at [1080, 26] on link "Home" at bounding box center [1099, 20] width 39 height 26
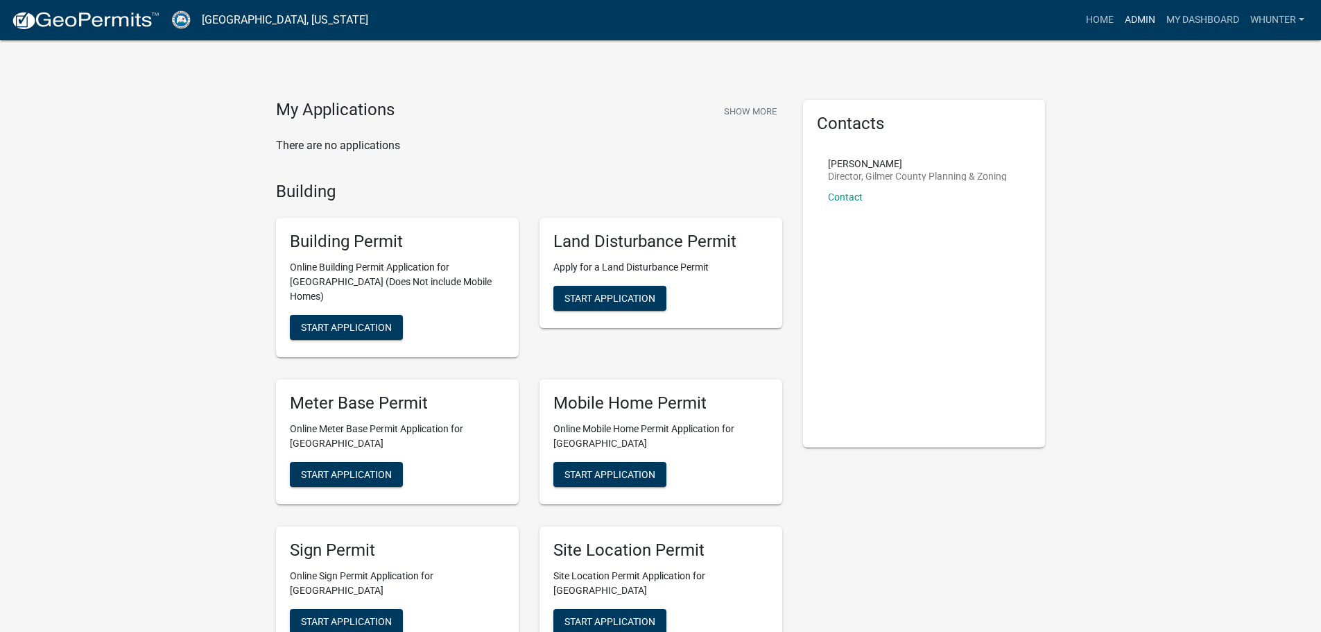
click at [1138, 20] on link "Admin" at bounding box center [1140, 20] width 42 height 26
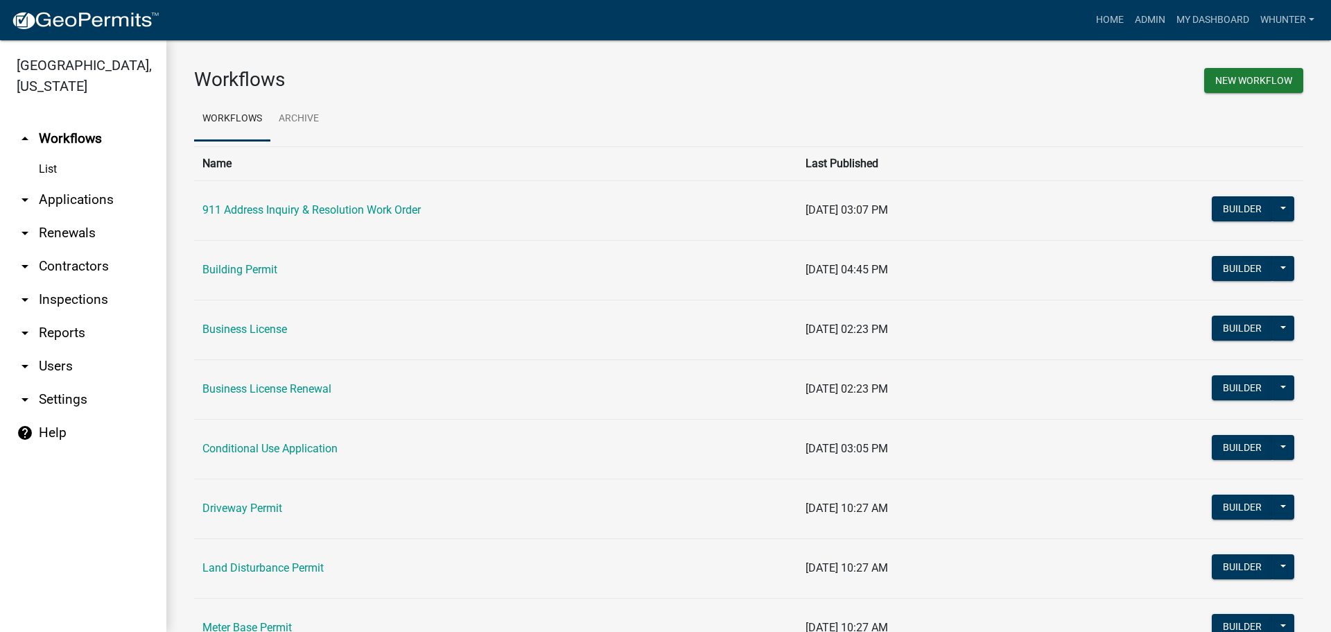
click at [61, 205] on link "arrow_drop_down Applications" at bounding box center [83, 199] width 166 height 33
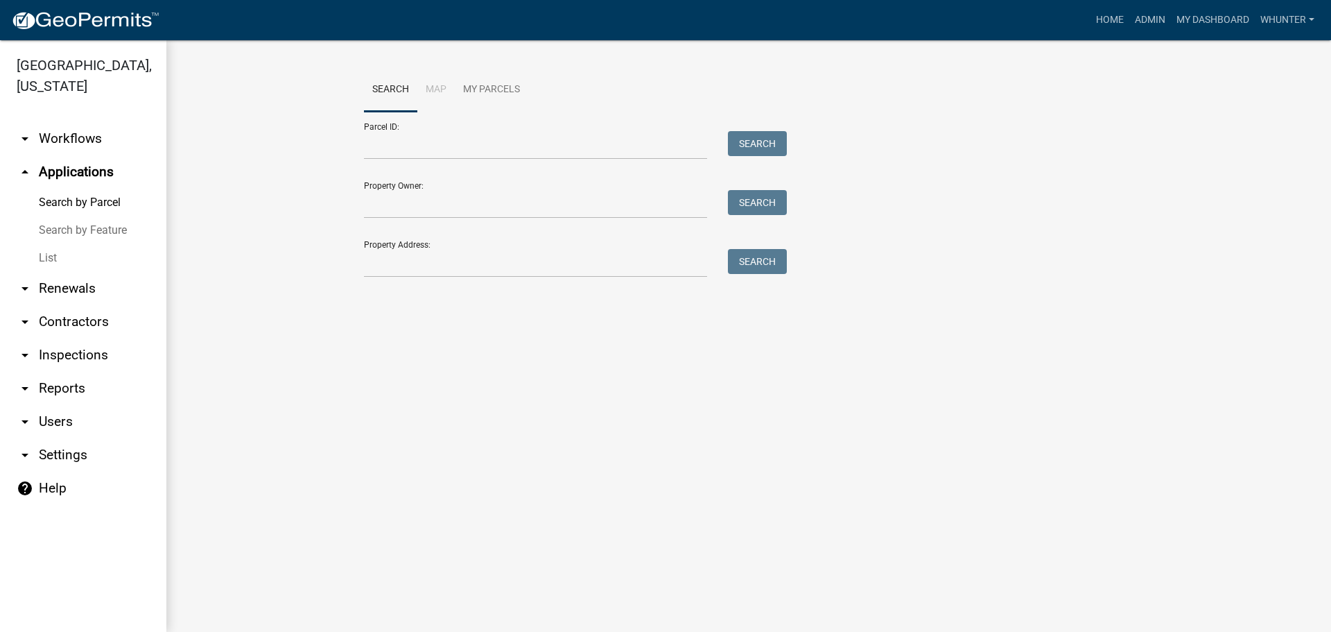
click at [69, 259] on link "List" at bounding box center [83, 258] width 166 height 28
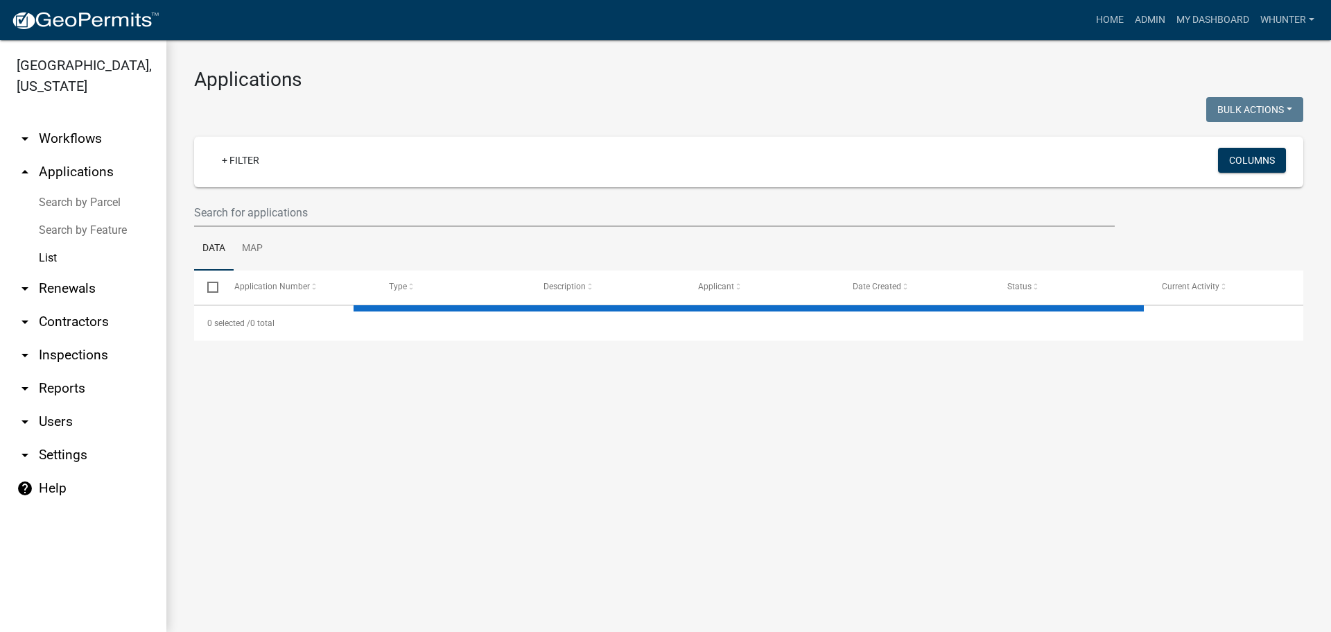
click at [218, 182] on div "+ Filter Columns" at bounding box center [748, 162] width 1097 height 51
click at [227, 205] on input "text" at bounding box center [654, 212] width 921 height 28
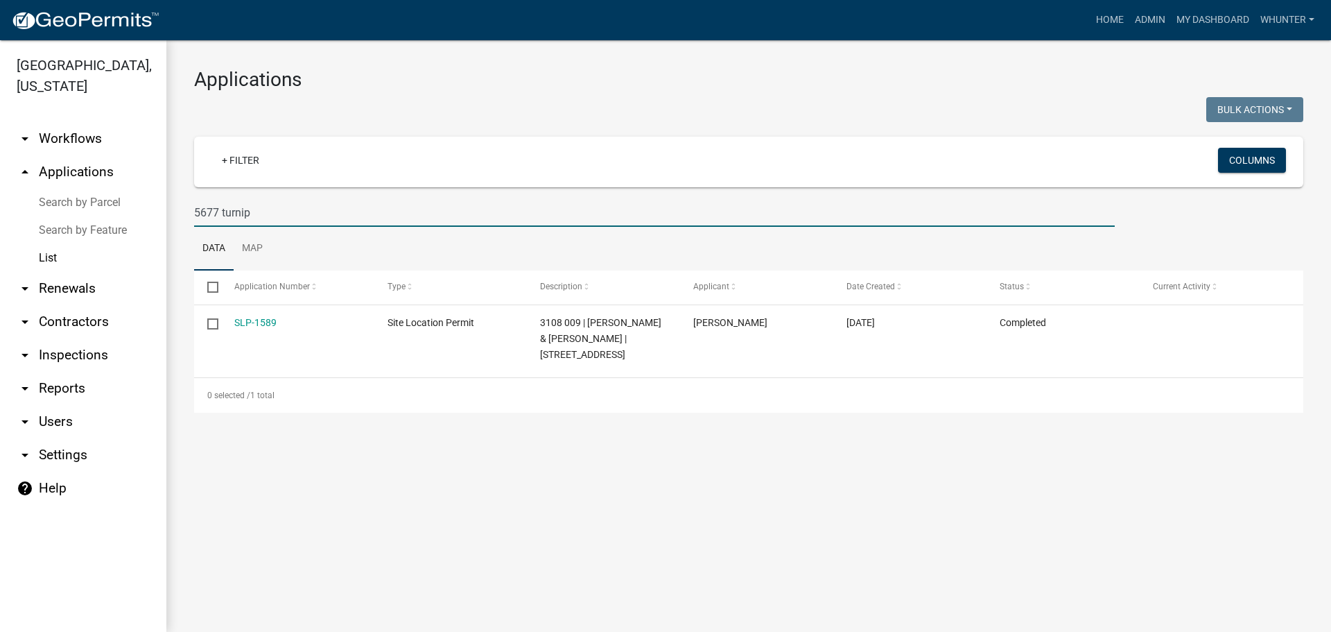
type input "5677 turnip"
